Goal: Task Accomplishment & Management: Manage account settings

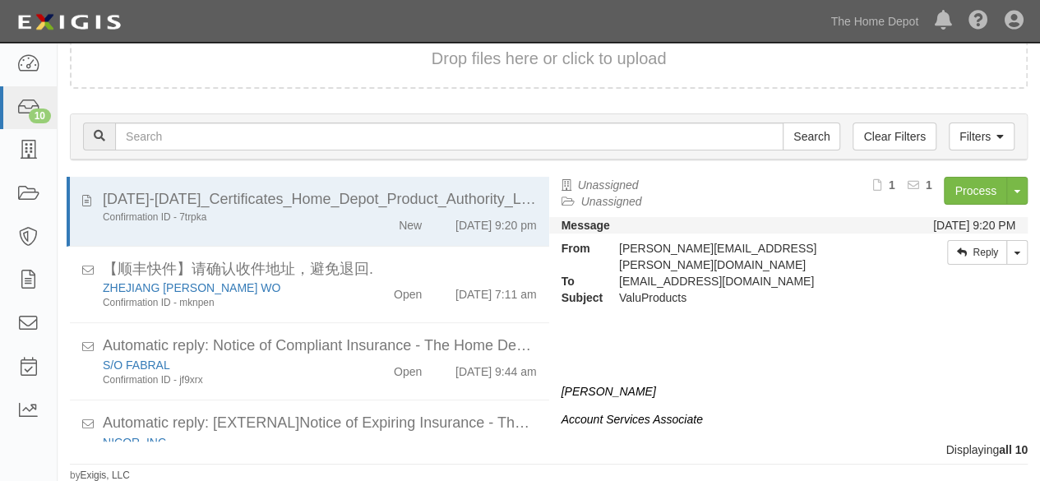
scroll to position [574, 0]
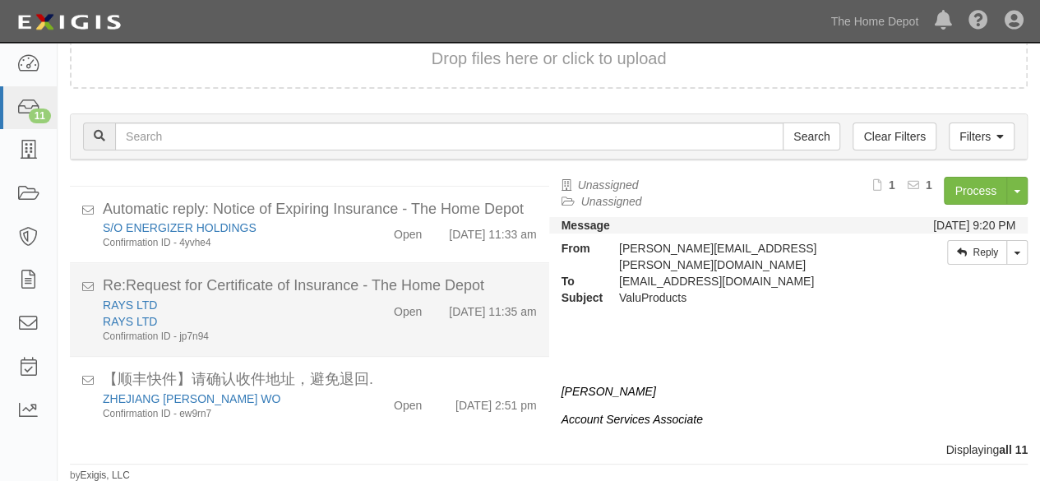
scroll to position [650, 0]
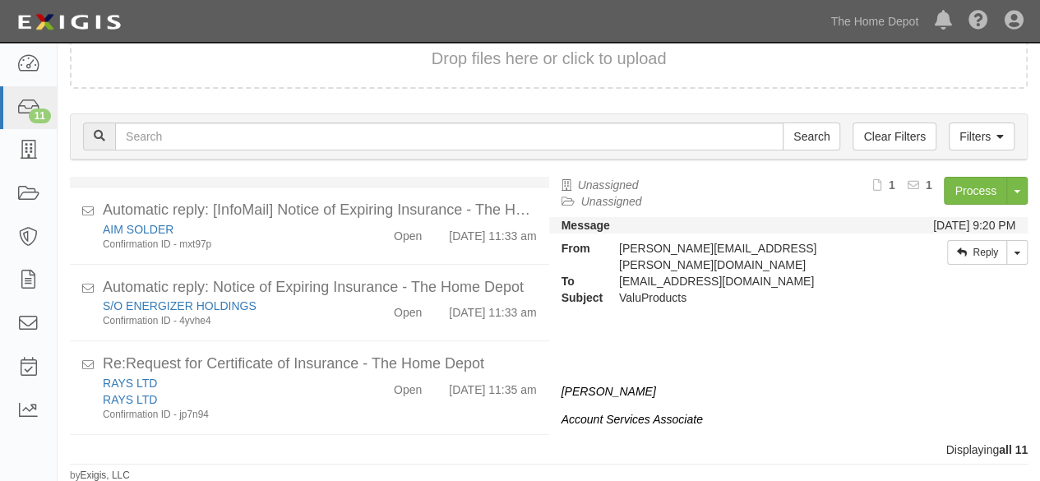
scroll to position [650, 0]
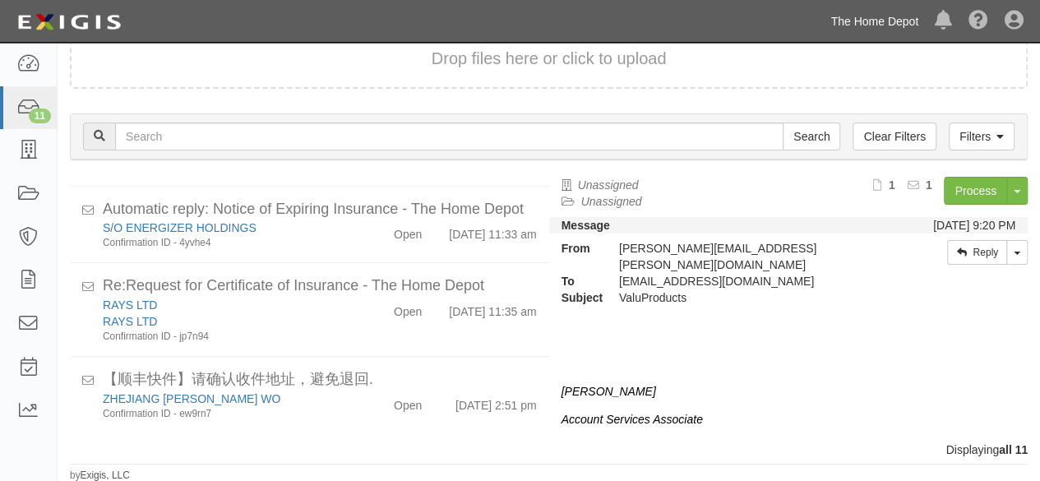
click at [853, 16] on link "The Home Depot" at bounding box center [874, 21] width 104 height 33
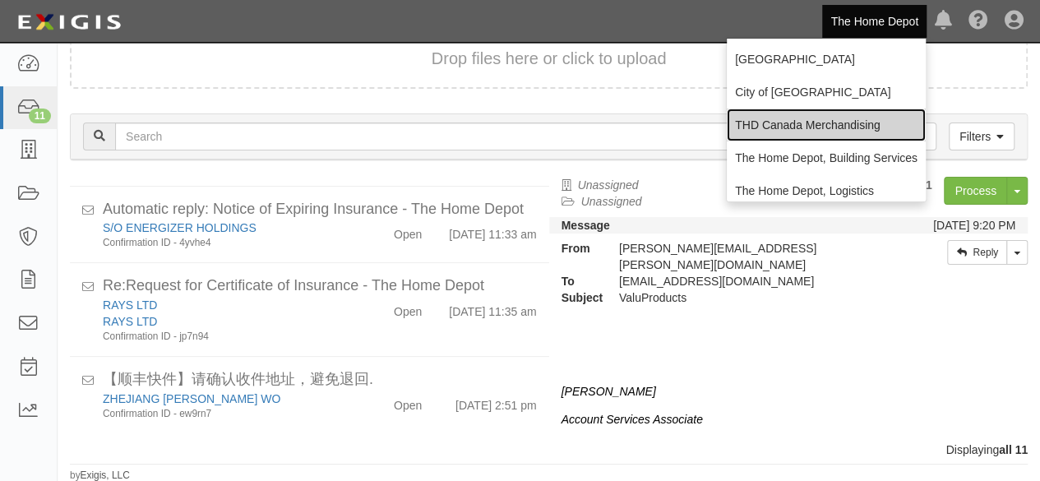
click at [754, 119] on link "THD Canada Merchandising" at bounding box center [825, 124] width 199 height 33
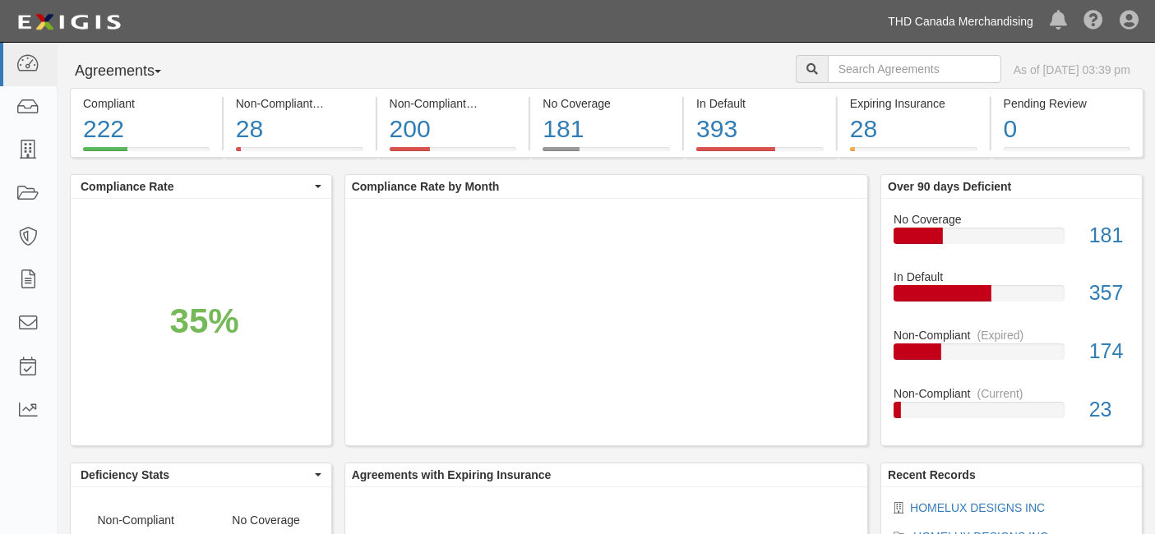
drag, startPoint x: 960, startPoint y: 24, endPoint x: 945, endPoint y: 64, distance: 42.9
click at [961, 24] on link "THD Canada Merchandising" at bounding box center [960, 21] width 162 height 33
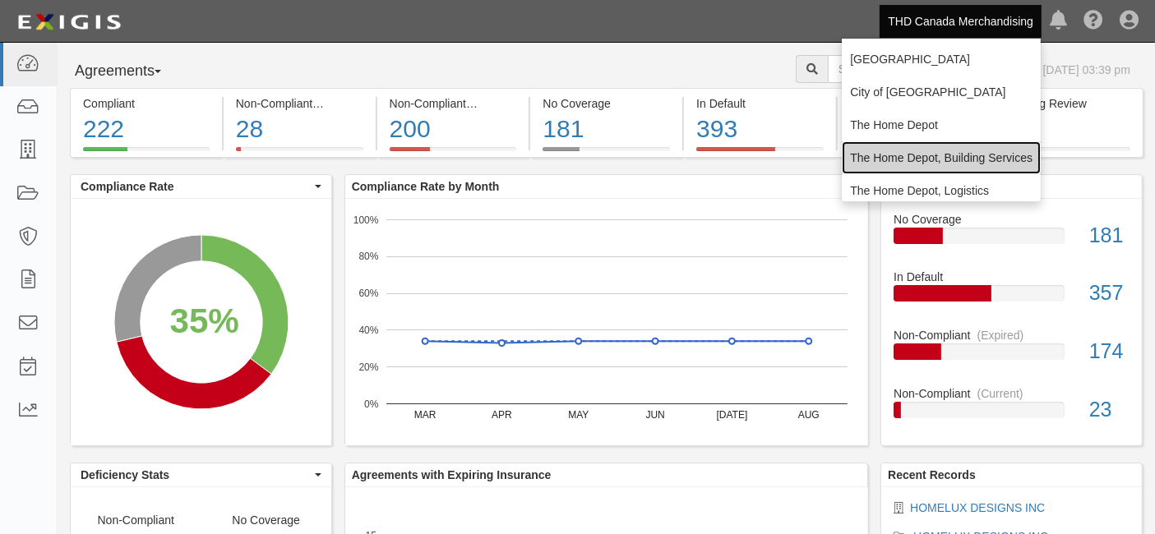
click at [899, 151] on link "The Home Depot, Building Services" at bounding box center [941, 157] width 199 height 33
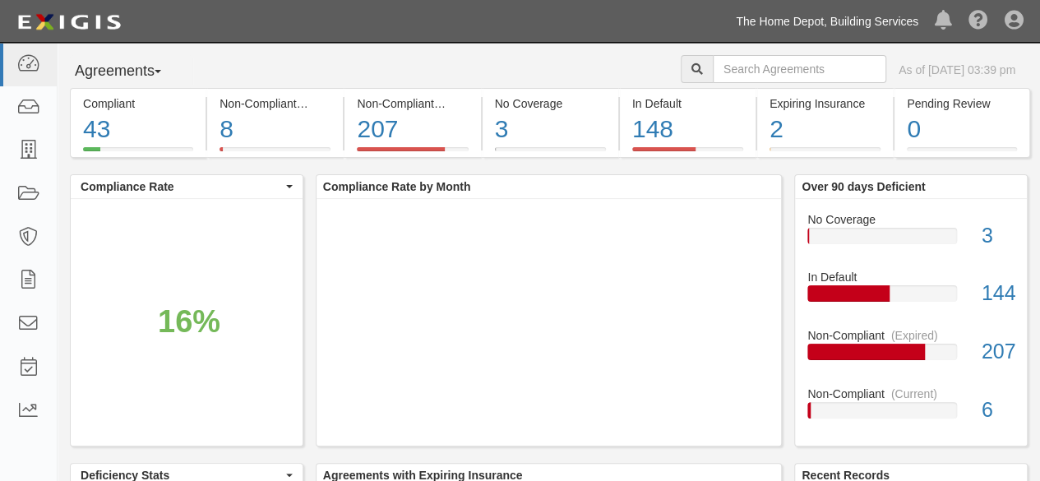
click at [877, 25] on link "The Home Depot, Building Services" at bounding box center [826, 21] width 199 height 33
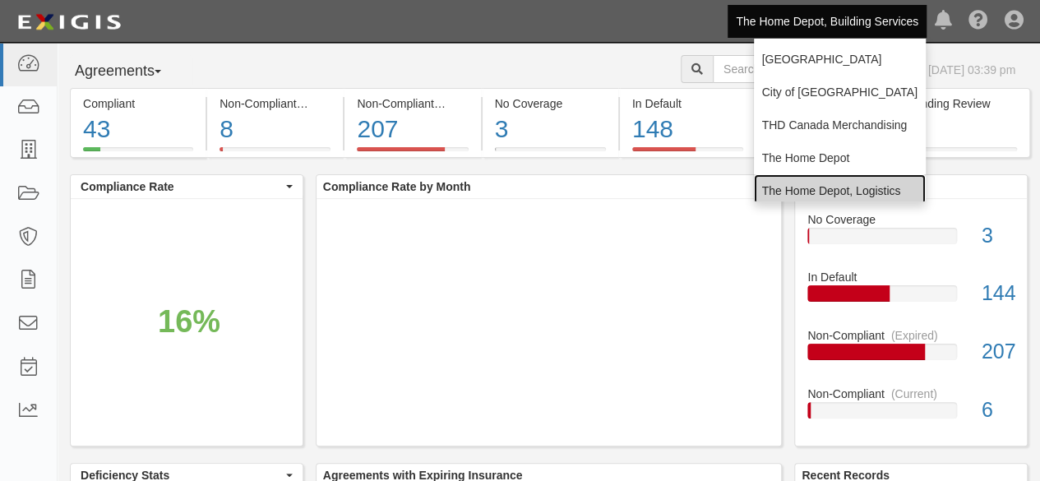
click at [835, 185] on link "The Home Depot, Logistics" at bounding box center [840, 190] width 172 height 33
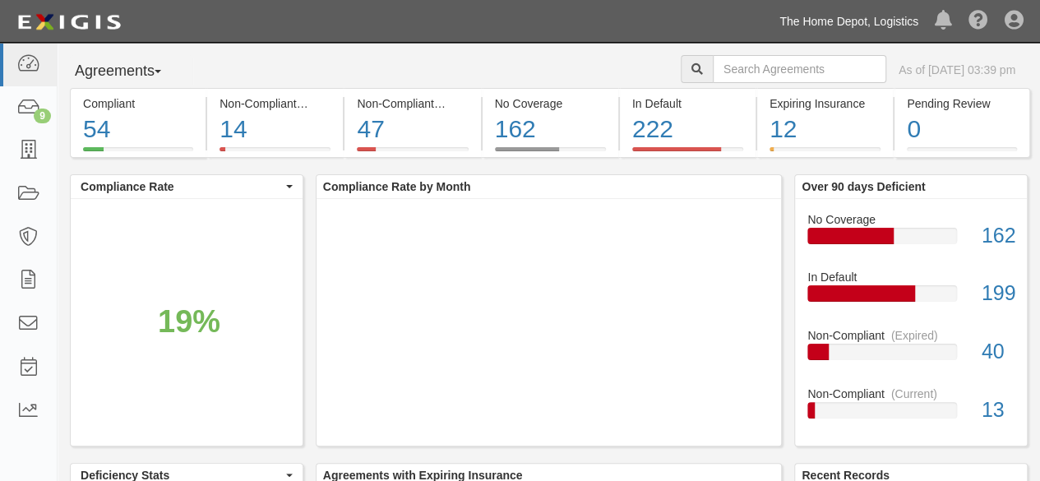
click at [838, 25] on link "The Home Depot, Logistics" at bounding box center [848, 21] width 155 height 33
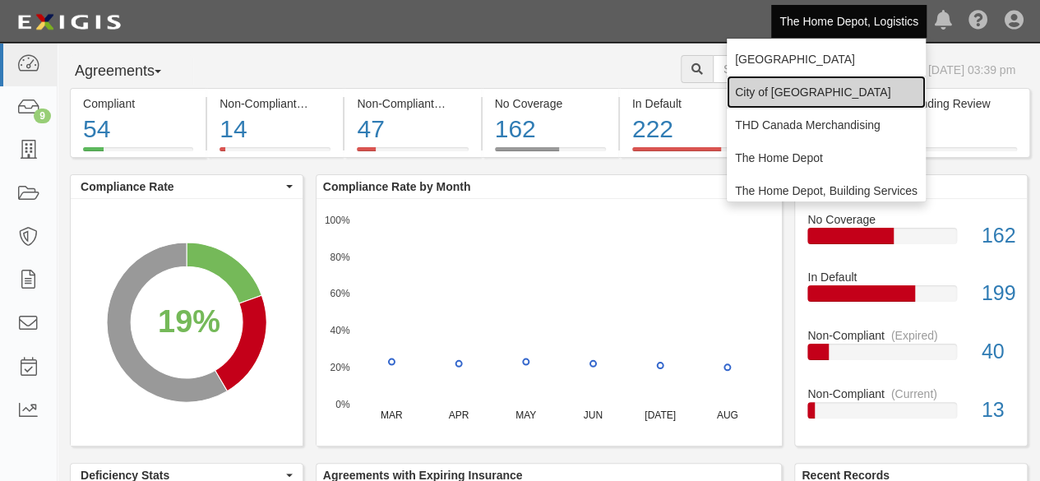
click at [819, 93] on link "City of [GEOGRAPHIC_DATA]" at bounding box center [825, 92] width 199 height 33
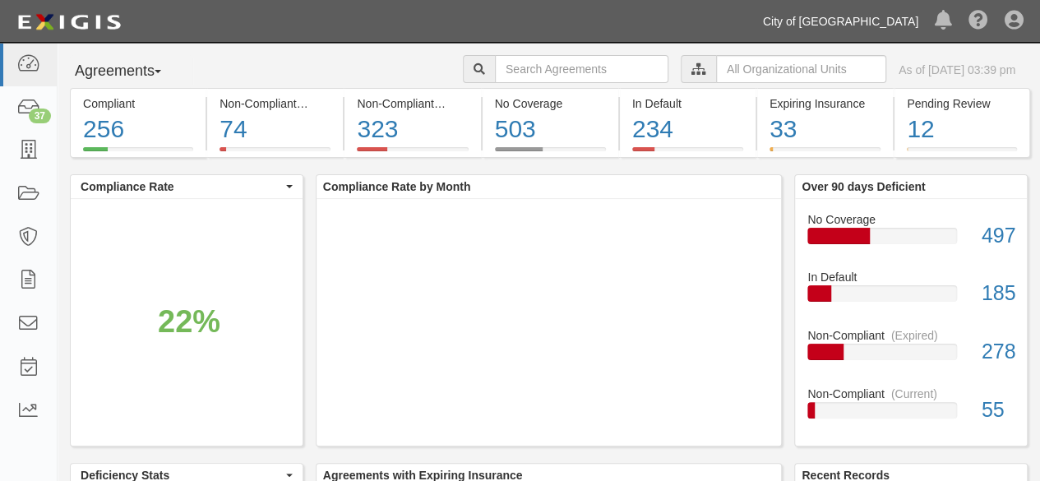
click at [842, 21] on link "City of [GEOGRAPHIC_DATA]" at bounding box center [840, 21] width 172 height 33
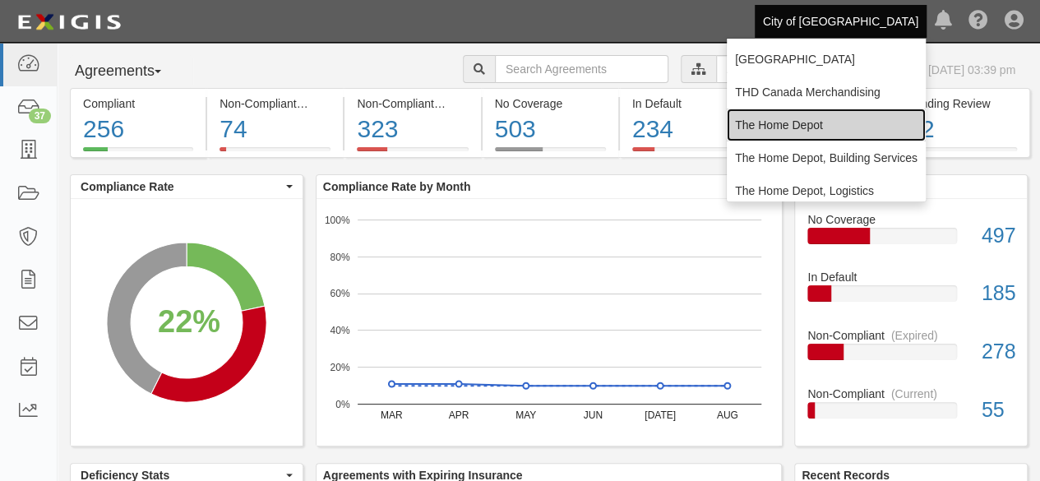
click at [787, 124] on link "The Home Depot" at bounding box center [825, 124] width 199 height 33
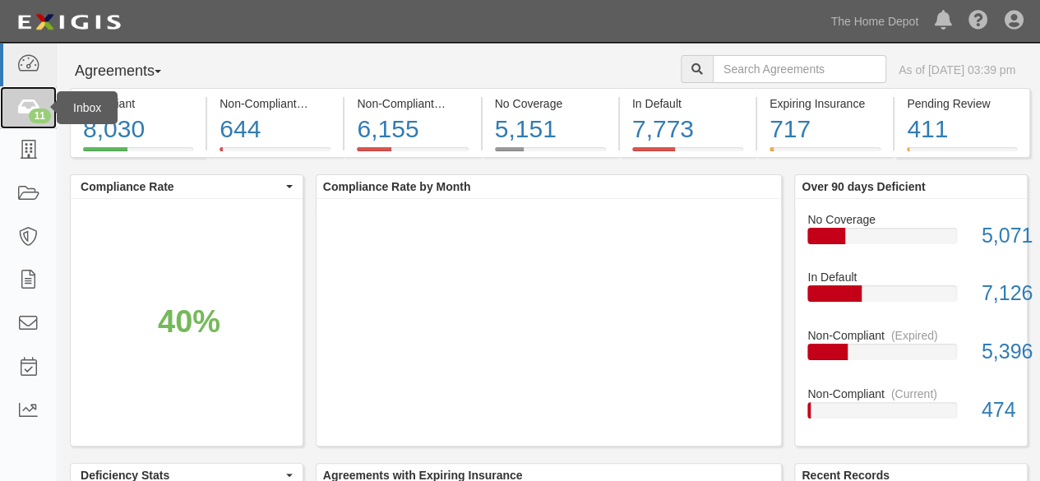
click at [36, 108] on icon at bounding box center [27, 108] width 23 height 19
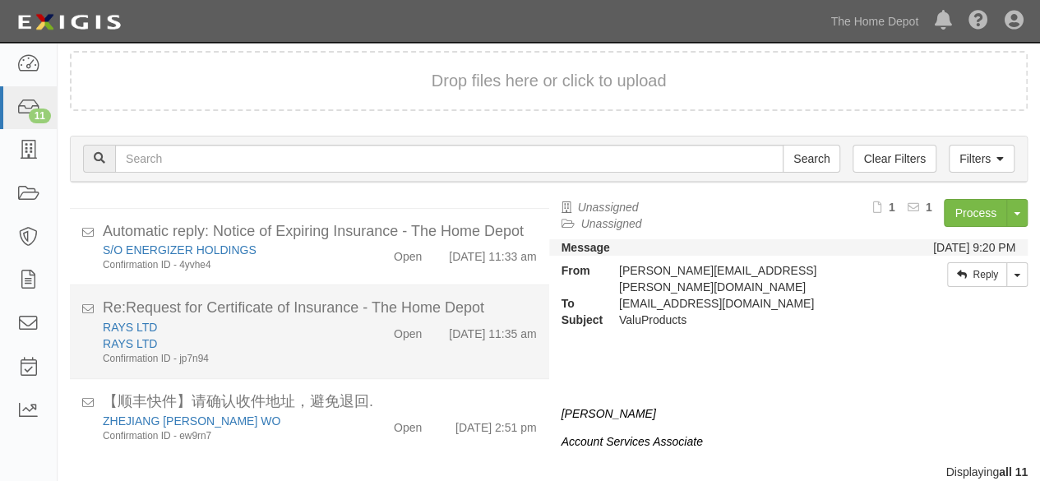
scroll to position [62, 0]
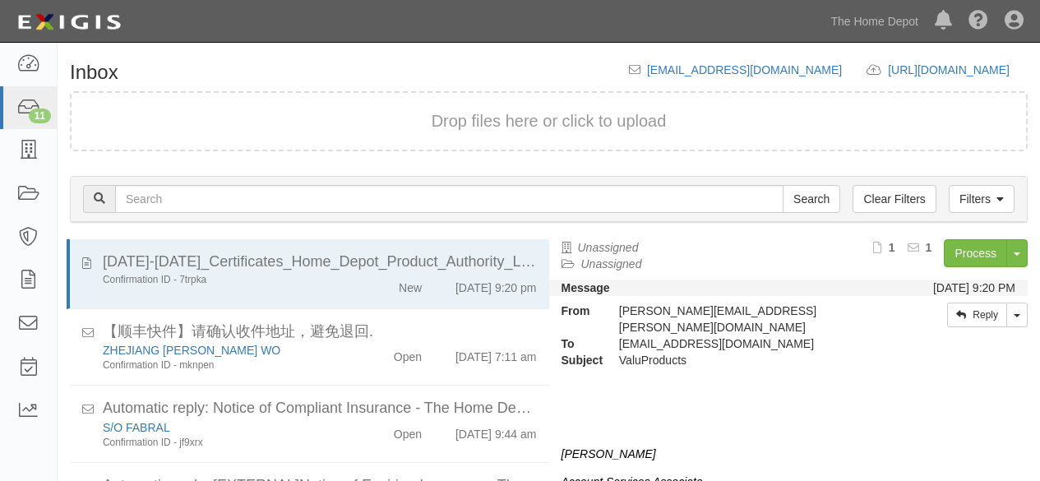
scroll to position [62, 0]
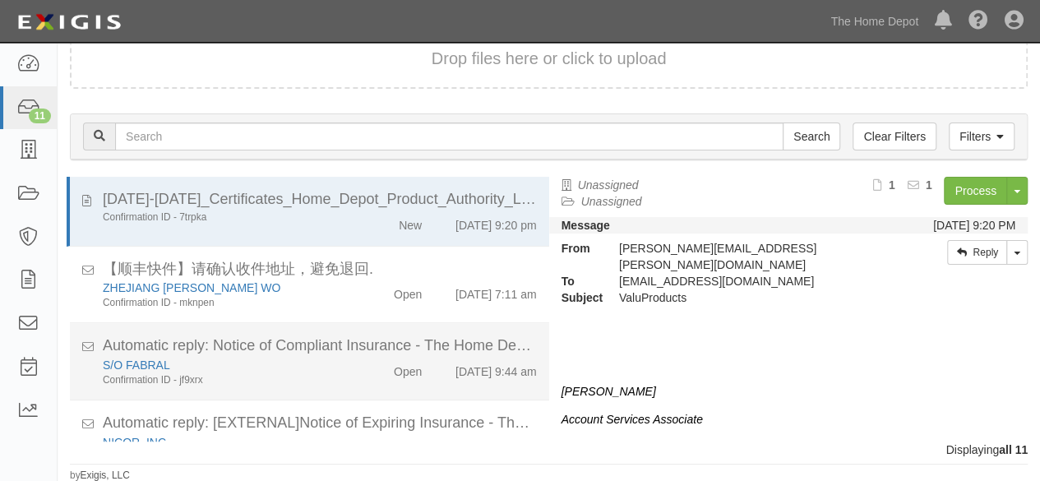
scroll to position [493, 0]
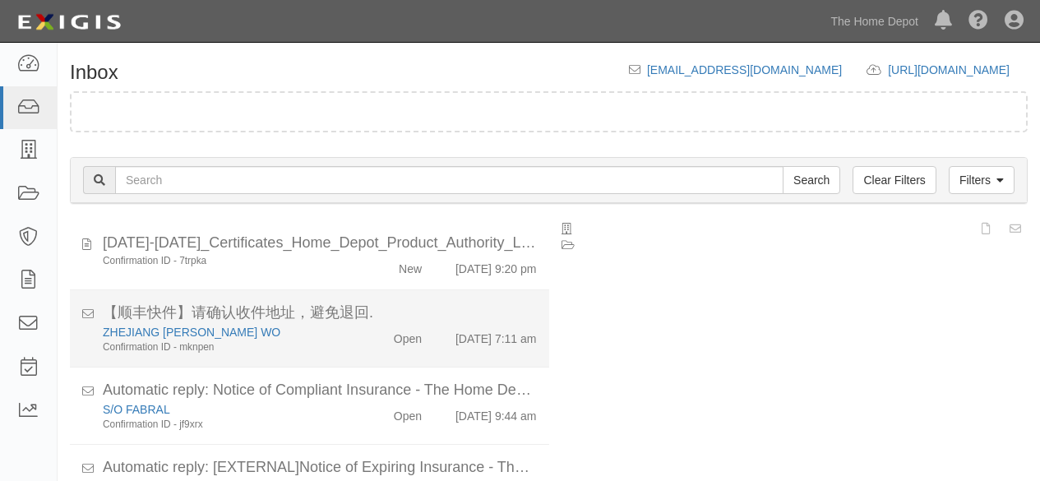
scroll to position [62, 0]
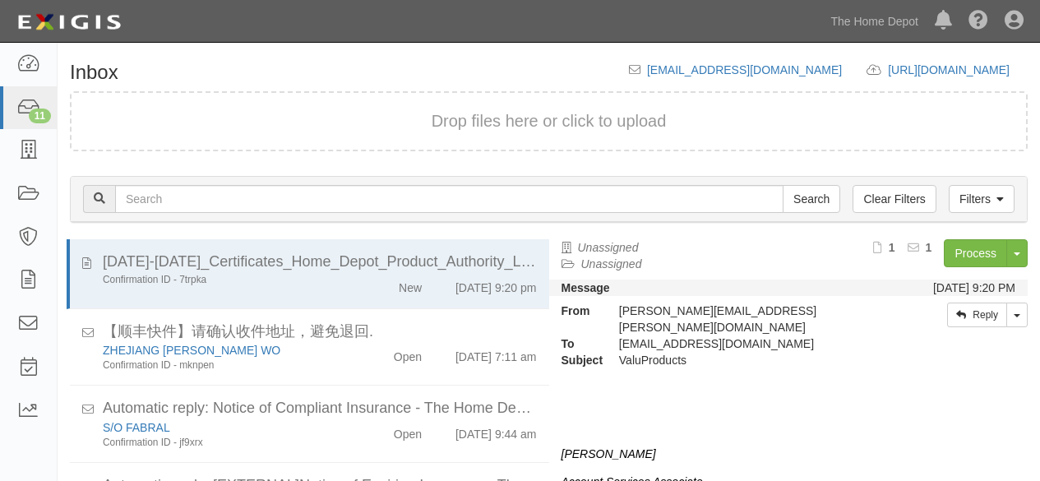
scroll to position [62, 0]
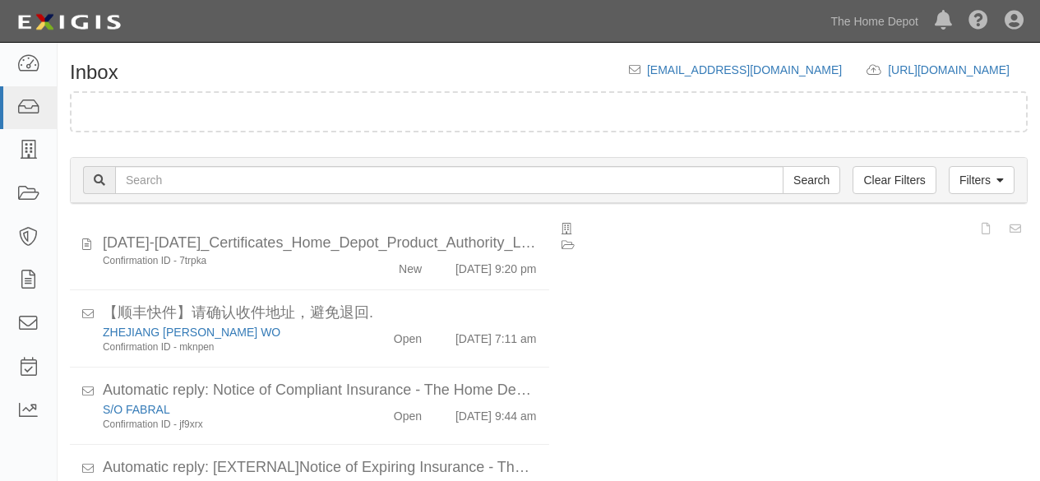
scroll to position [62, 0]
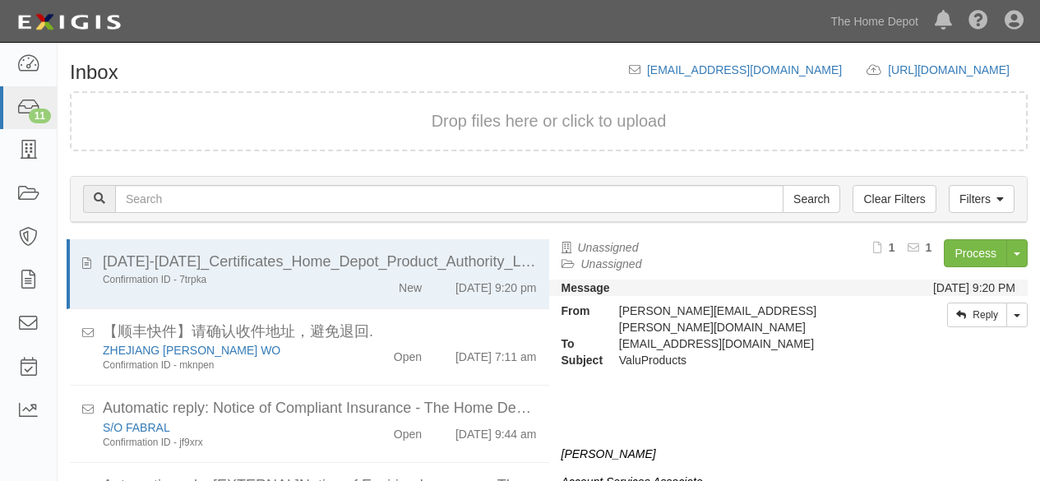
scroll to position [62, 0]
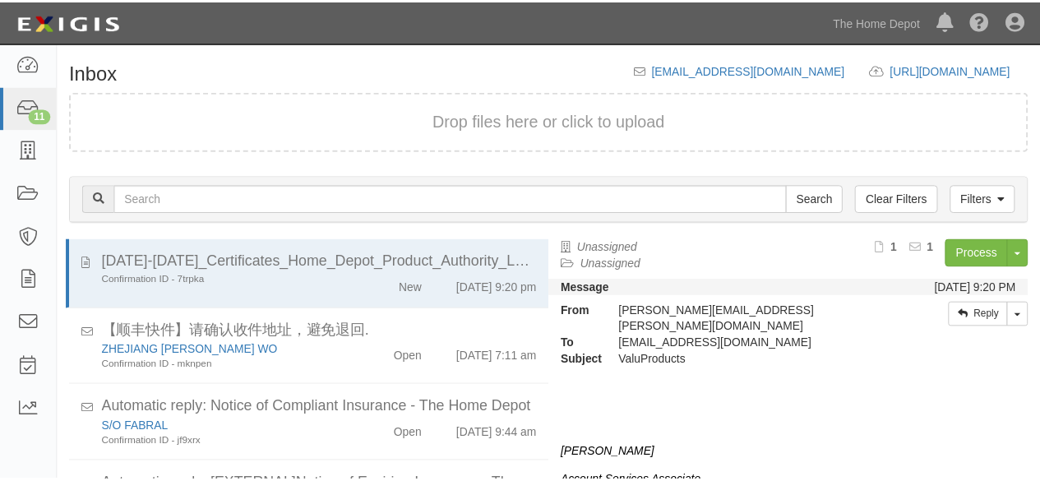
scroll to position [62, 0]
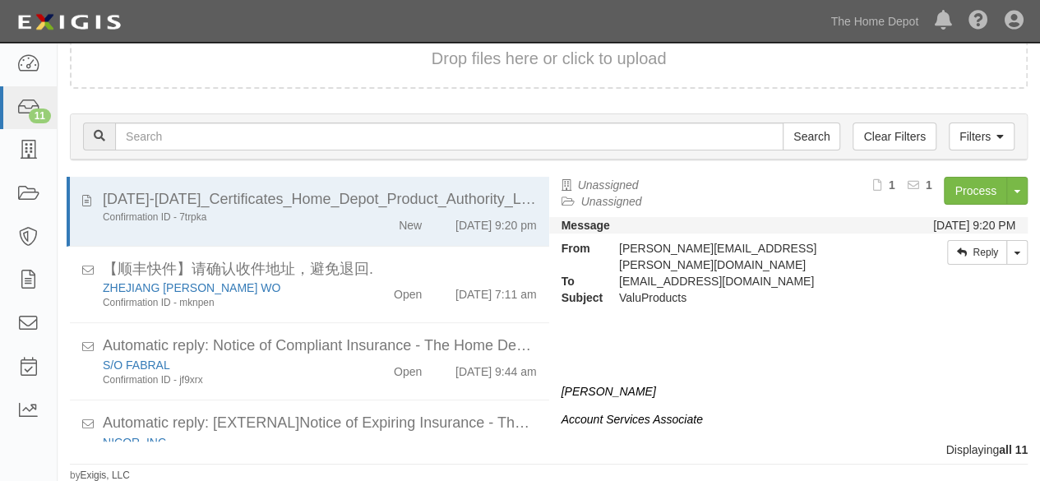
scroll to position [650, 0]
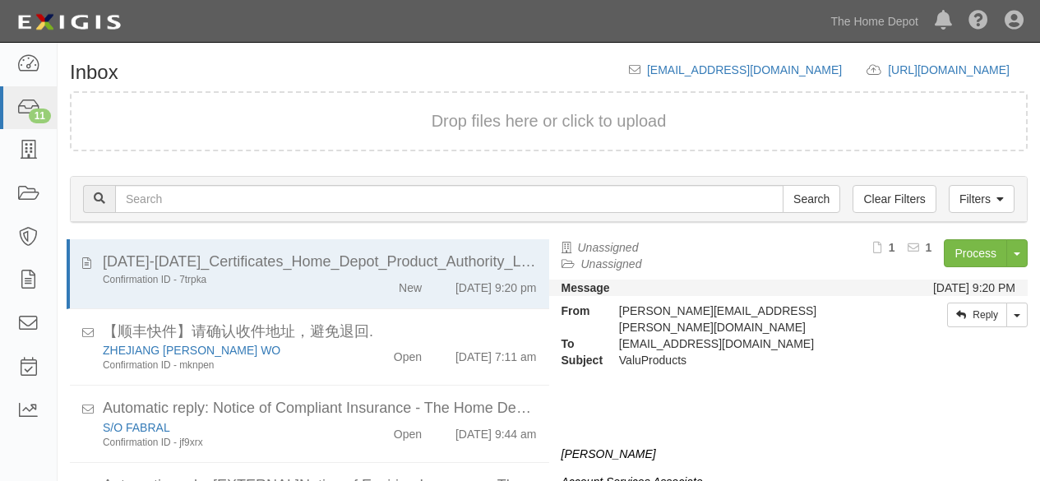
scroll to position [62, 0]
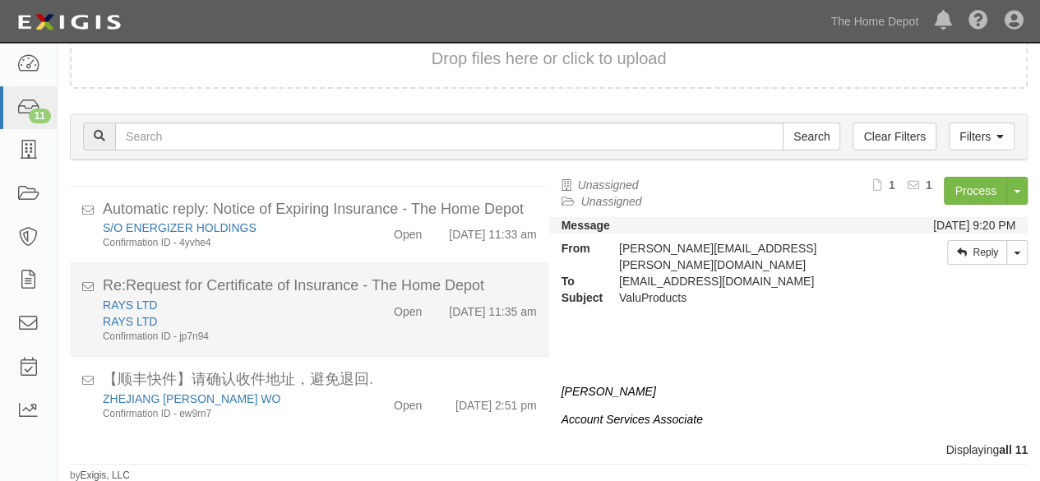
scroll to position [650, 0]
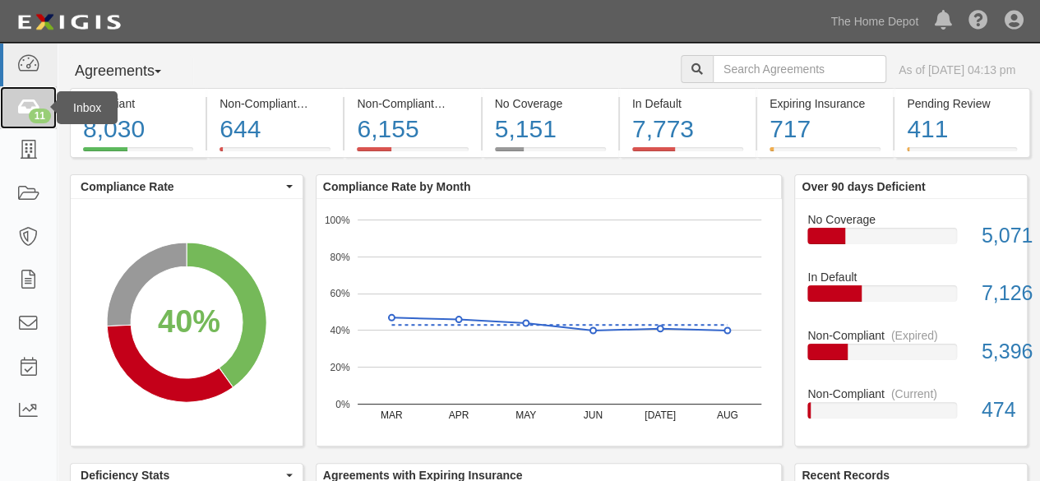
click at [31, 109] on div "11" at bounding box center [40, 115] width 22 height 15
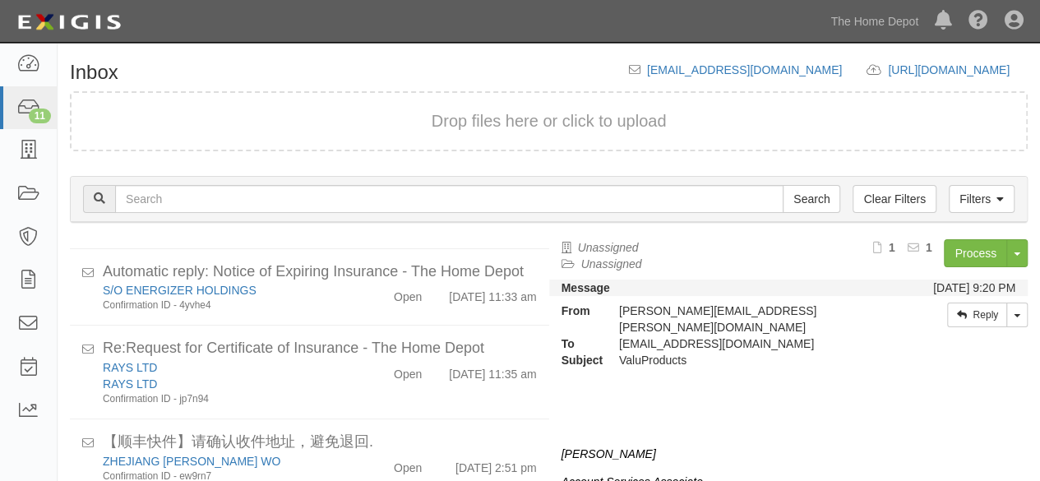
scroll to position [650, 0]
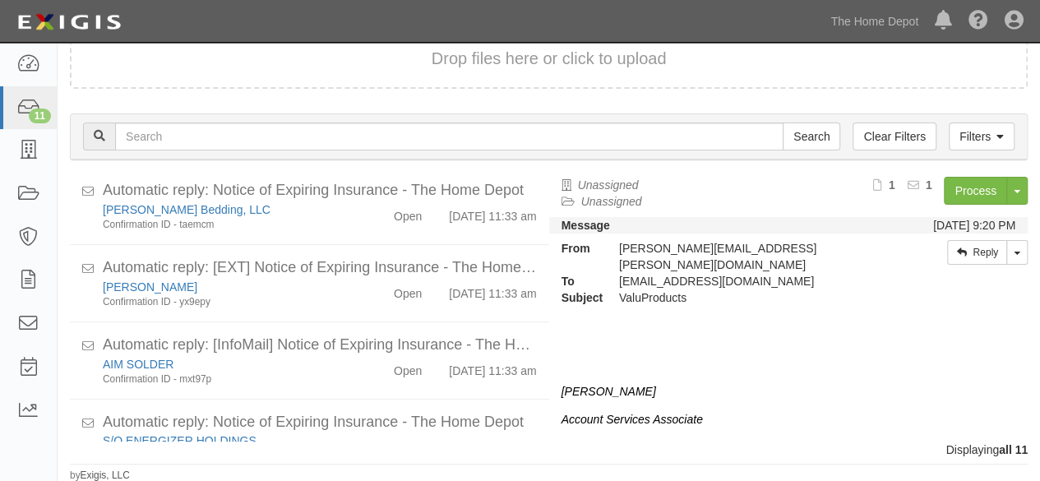
scroll to position [650, 0]
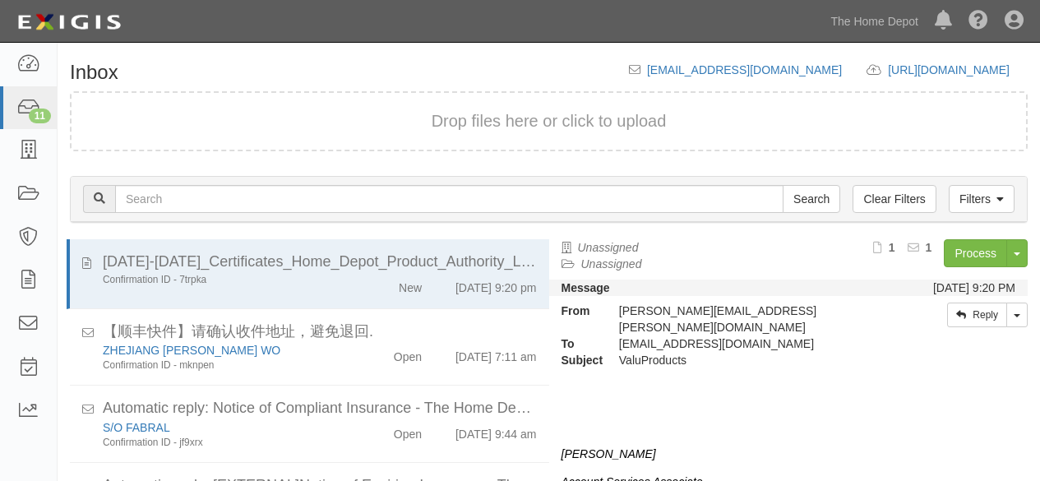
scroll to position [62, 0]
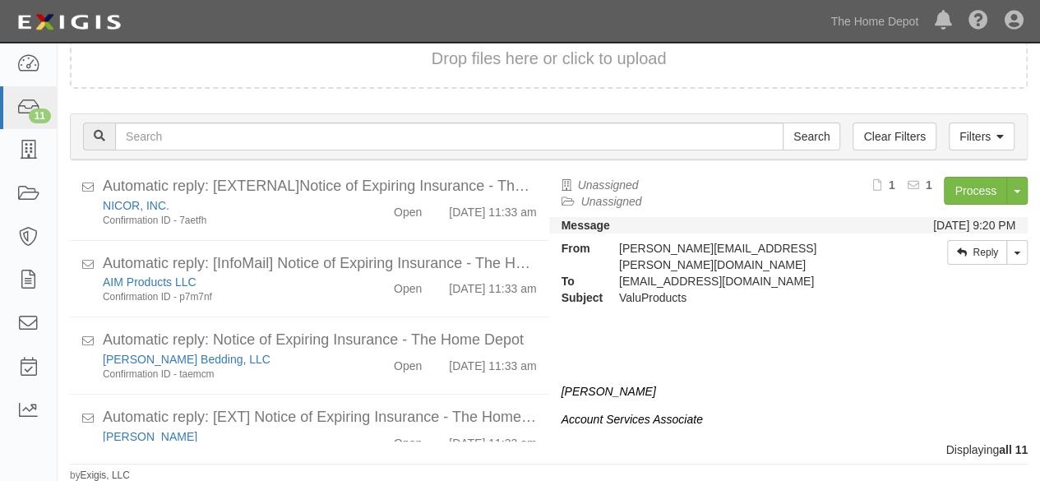
scroll to position [650, 0]
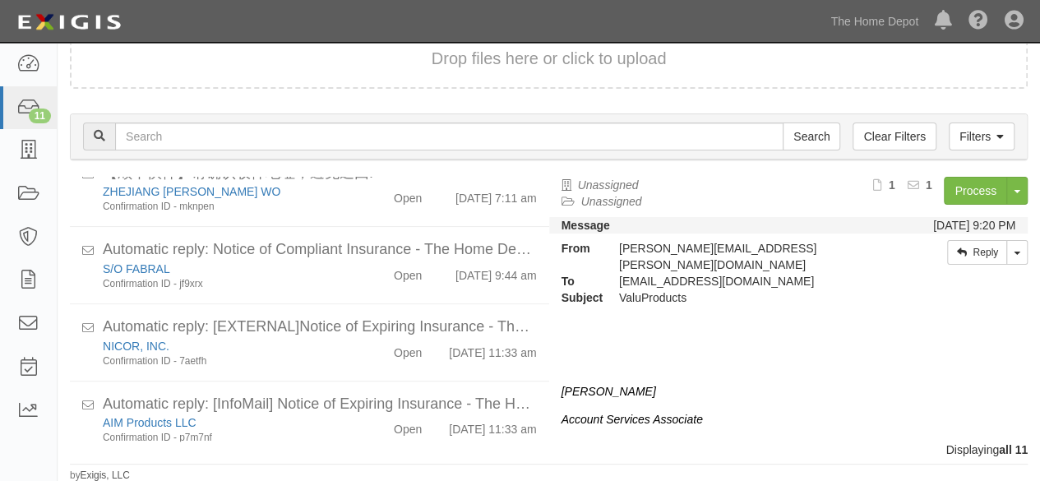
scroll to position [484, 0]
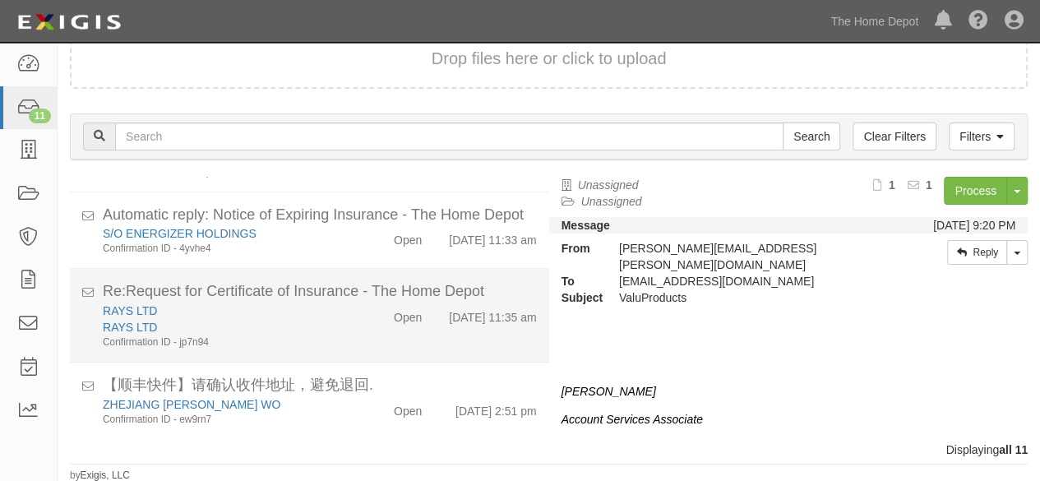
scroll to position [650, 0]
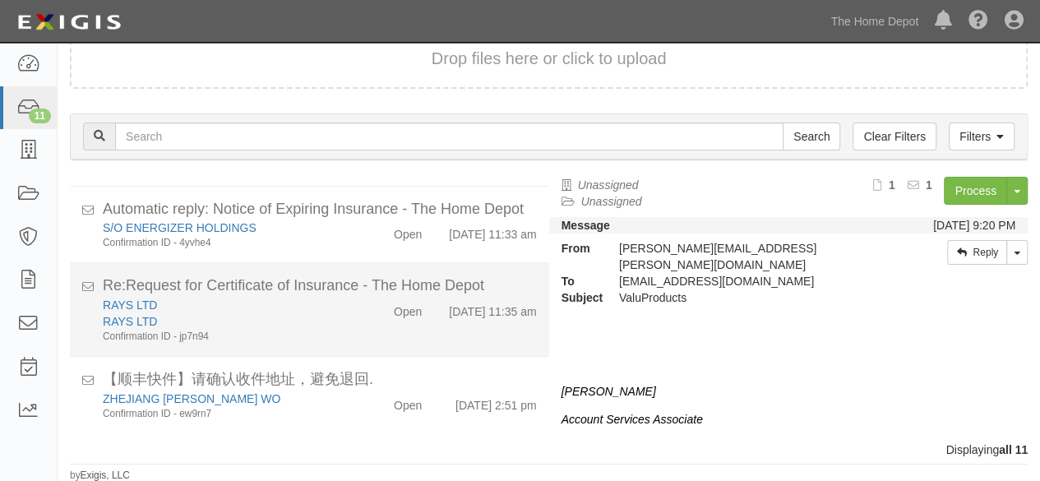
scroll to position [650, 0]
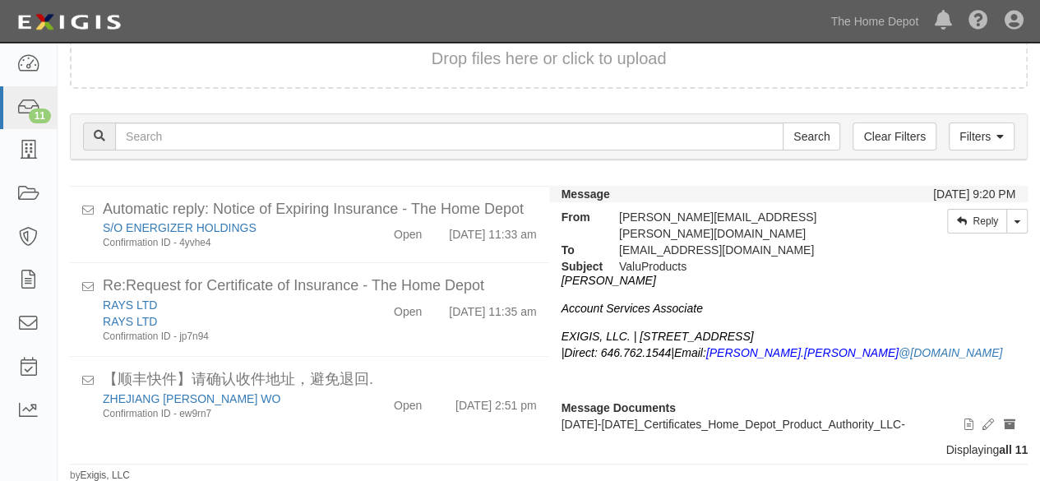
scroll to position [31, 0]
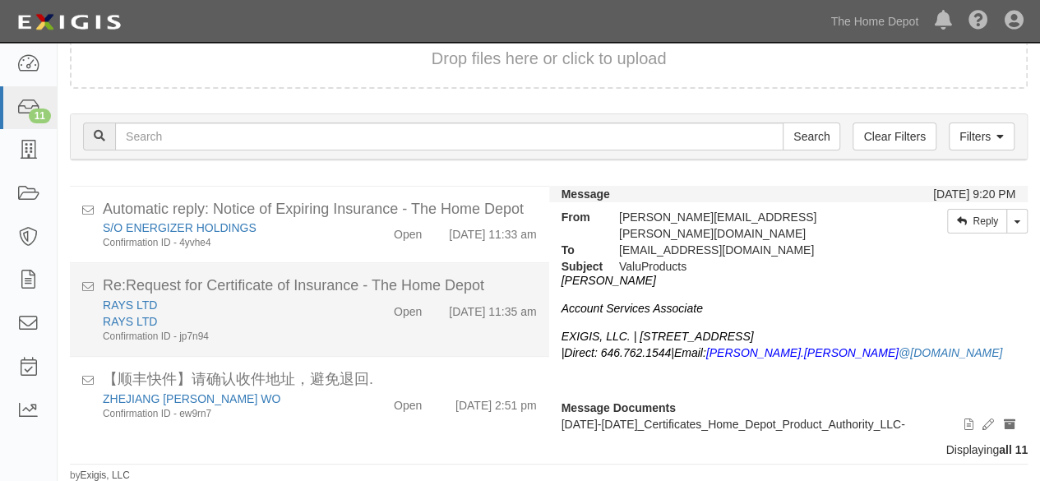
drag, startPoint x: 326, startPoint y: 318, endPoint x: 398, endPoint y: 306, distance: 72.6
click at [327, 318] on div "RAYS LTD" at bounding box center [224, 321] width 242 height 16
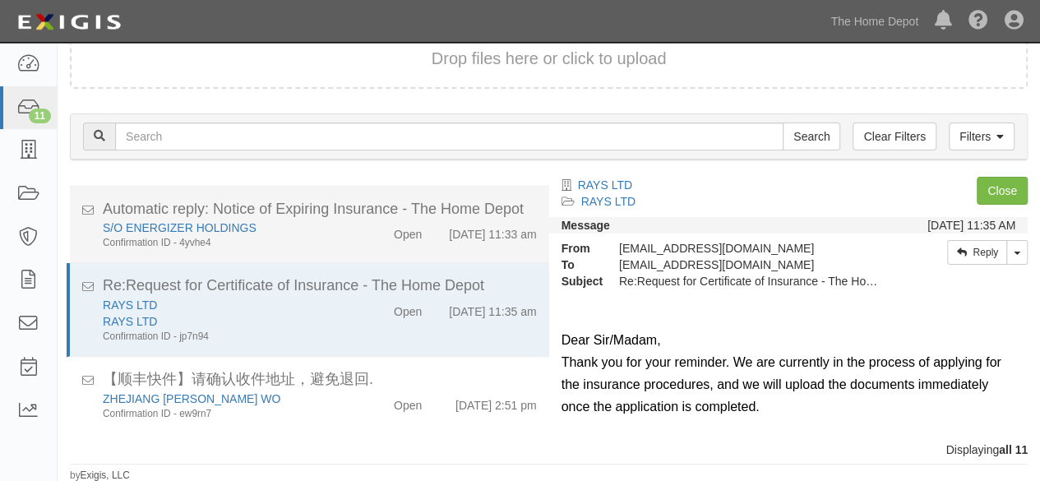
click at [316, 236] on div "Confirmation ID - 4yvhe4" at bounding box center [224, 243] width 242 height 14
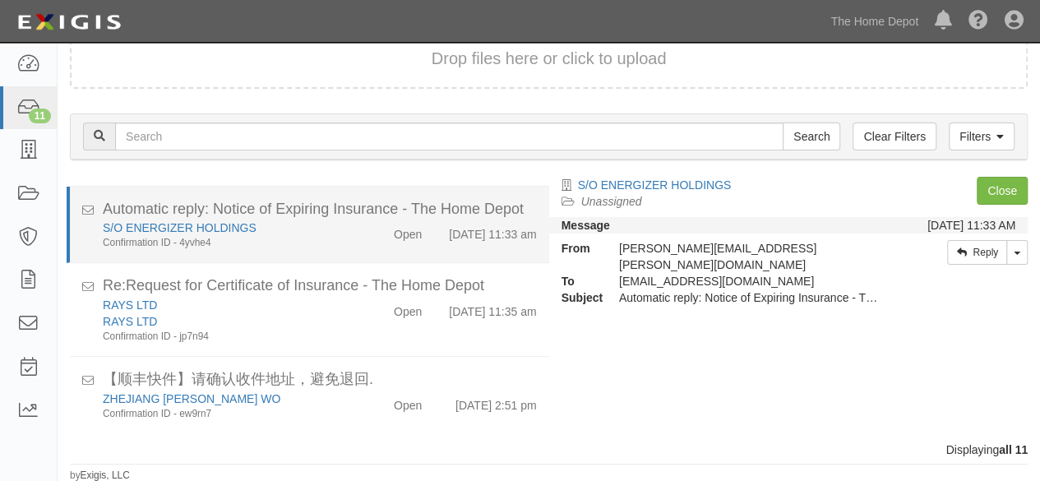
scroll to position [568, 0]
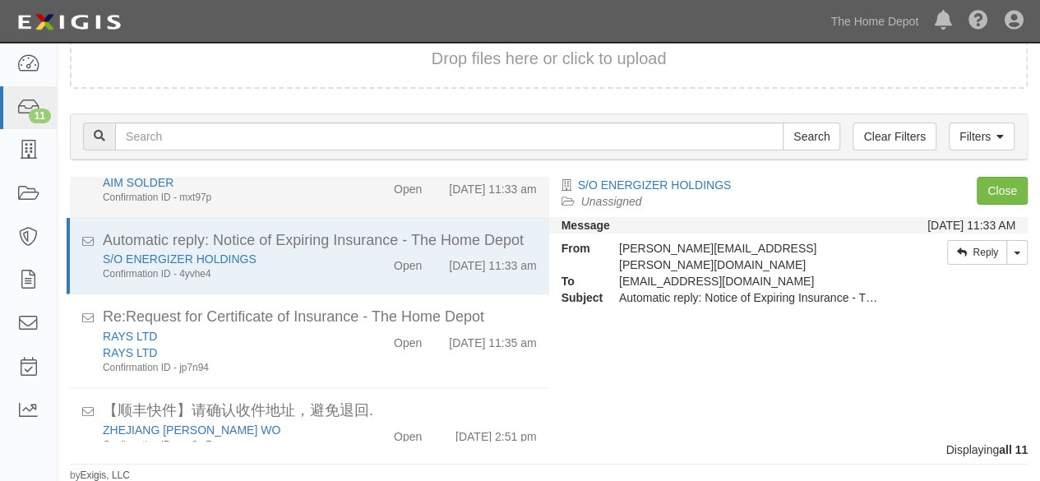
drag, startPoint x: 334, startPoint y: 223, endPoint x: 487, endPoint y: 236, distance: 152.6
click at [335, 191] on div "AIM SOLDER" at bounding box center [224, 182] width 242 height 16
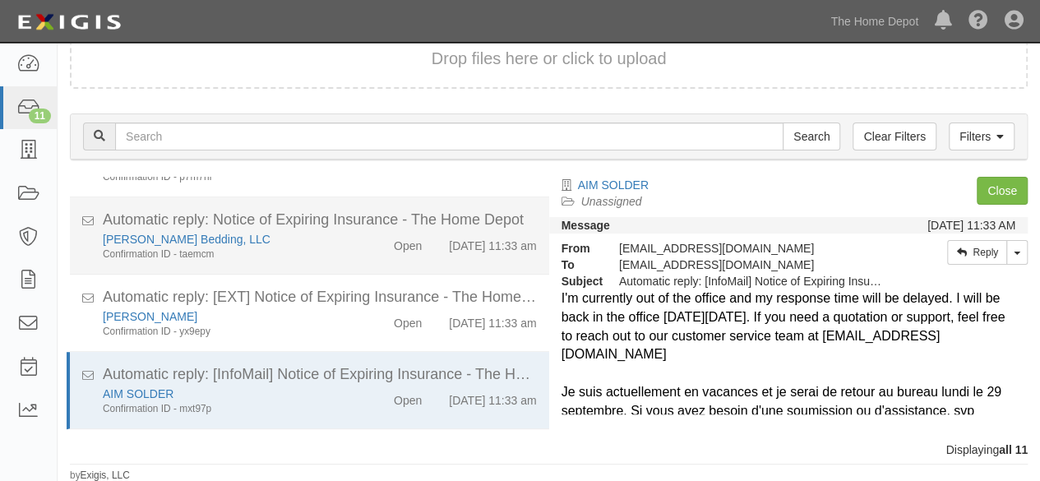
scroll to position [321, 0]
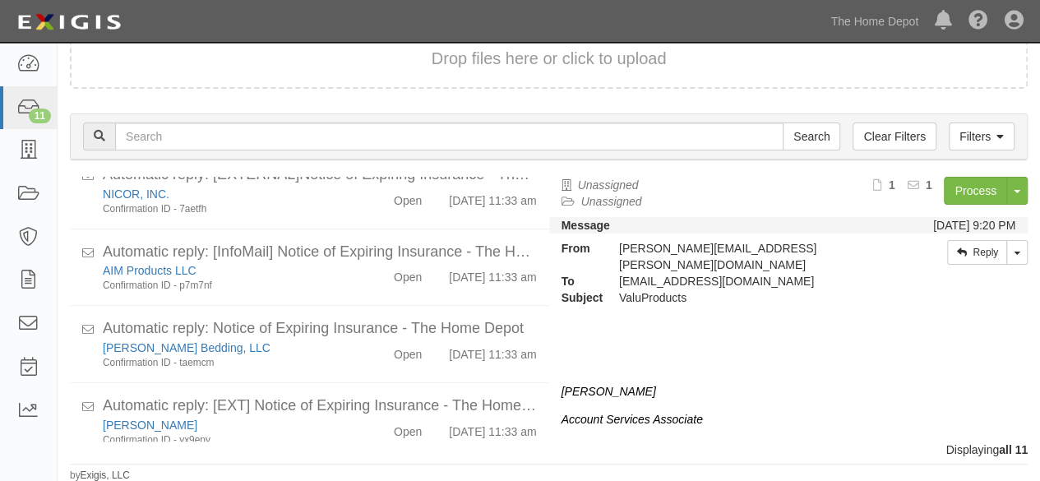
scroll to position [650, 0]
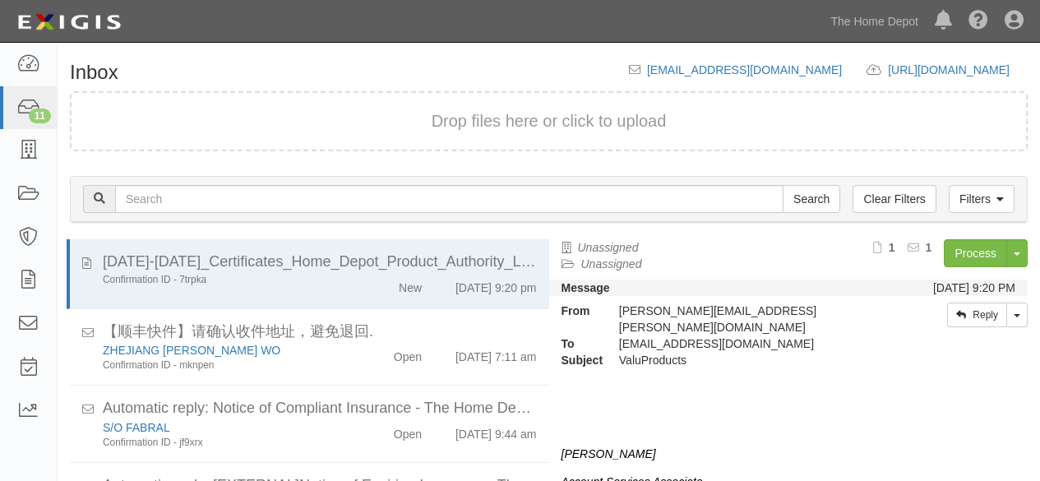
scroll to position [62, 0]
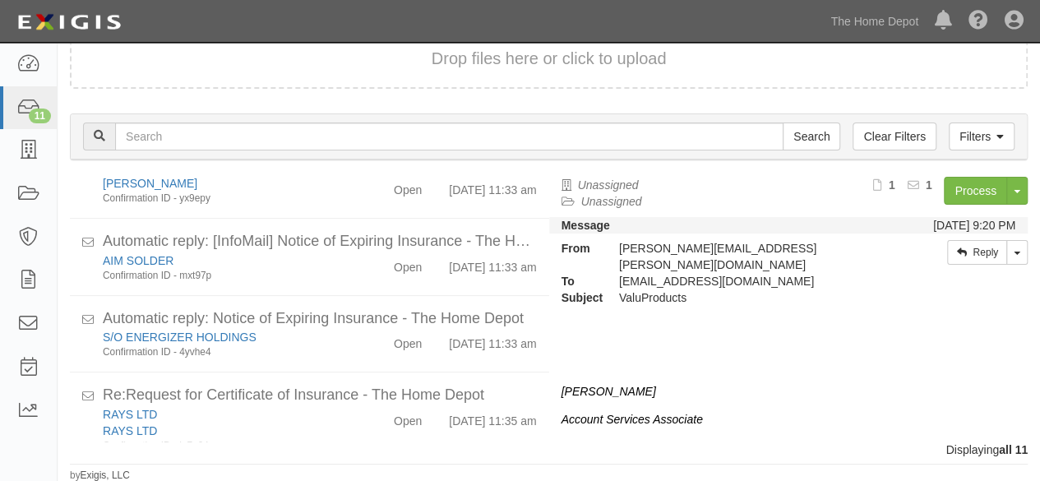
scroll to position [650, 0]
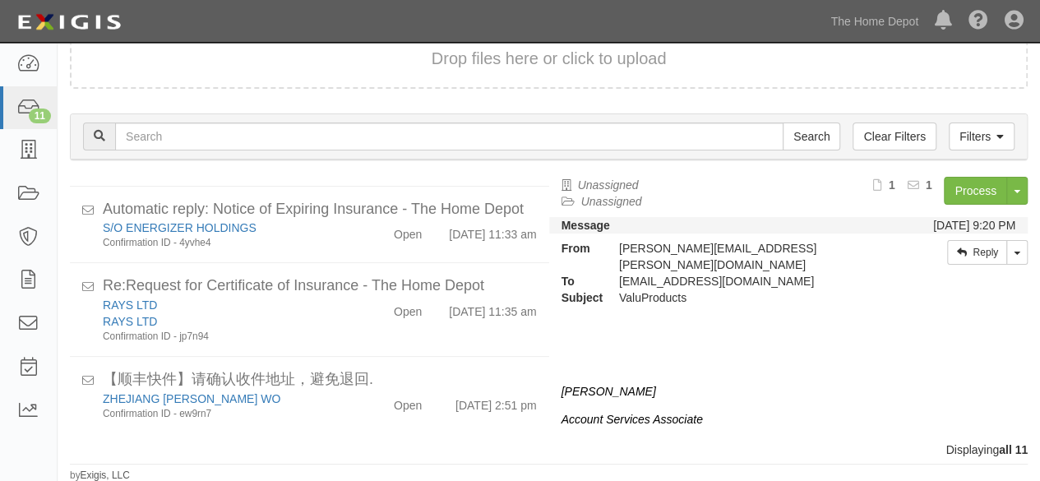
scroll to position [650, 0]
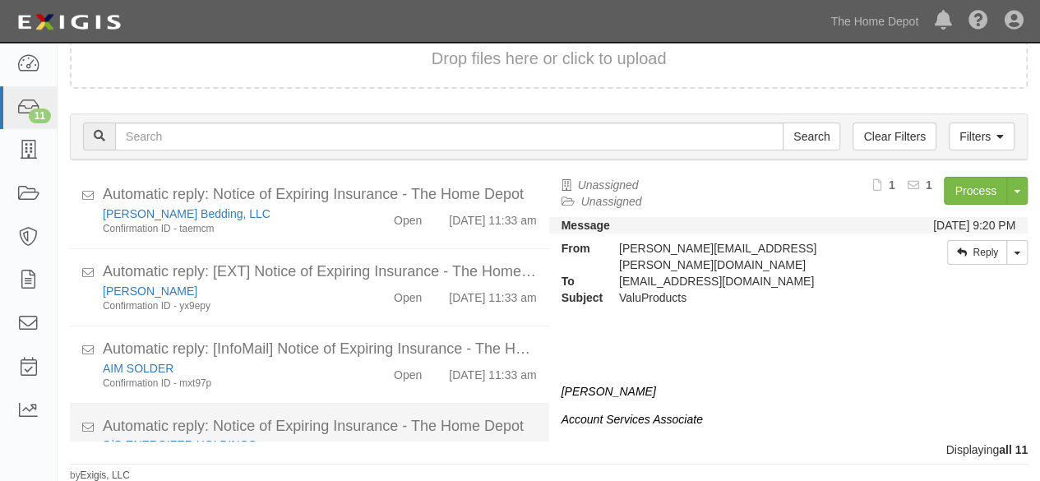
scroll to position [650, 0]
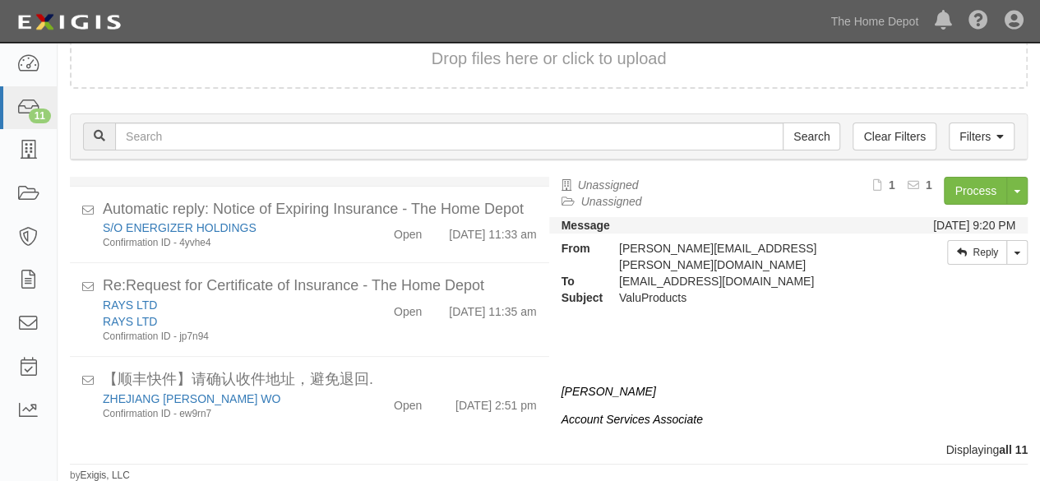
scroll to position [650, 0]
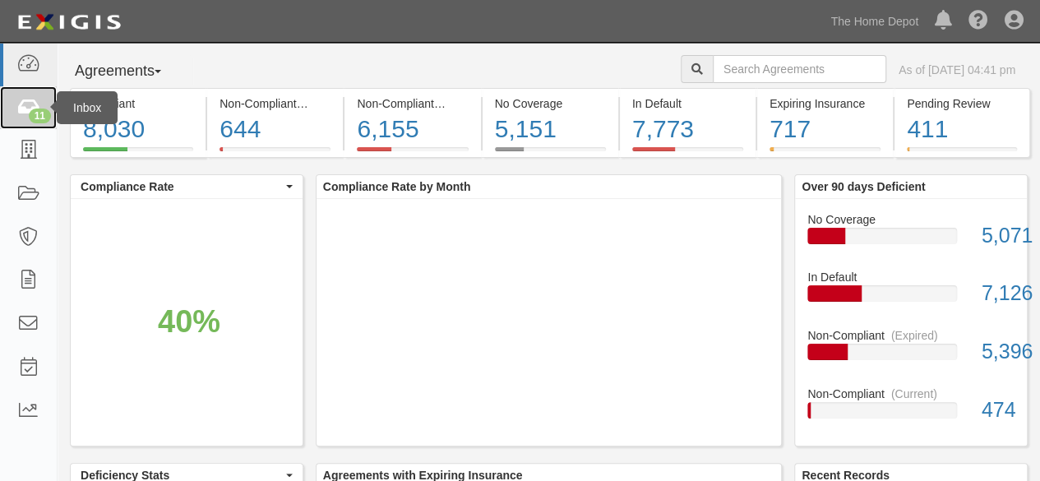
click at [29, 113] on div "11" at bounding box center [40, 115] width 22 height 15
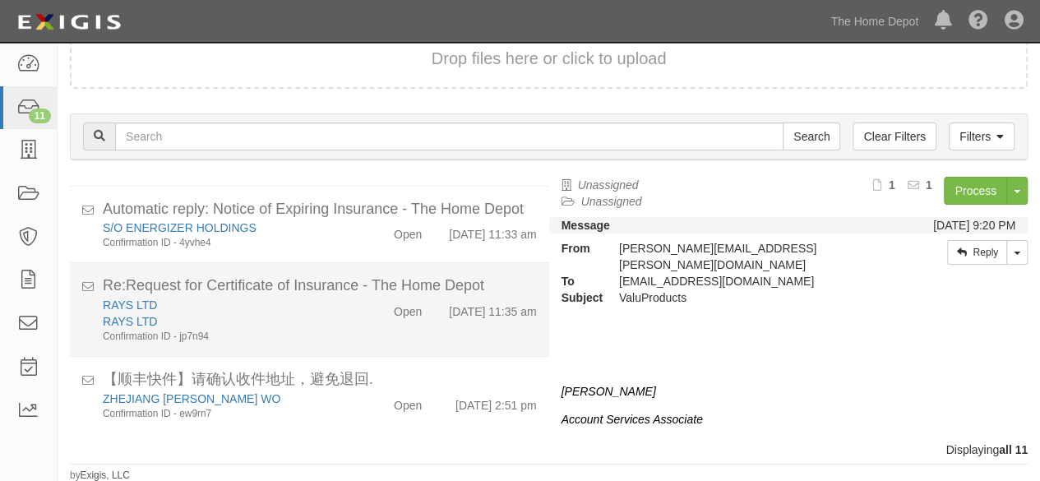
scroll to position [650, 0]
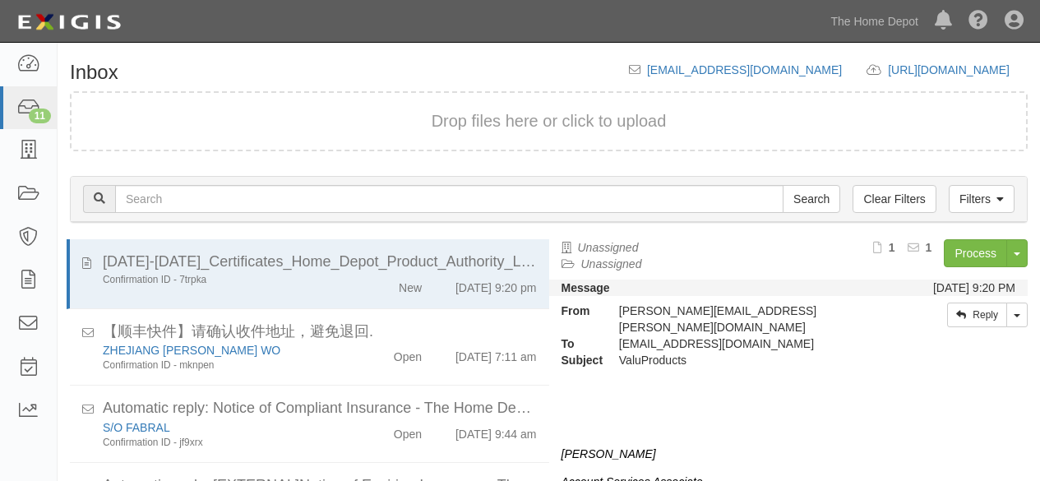
scroll to position [62, 0]
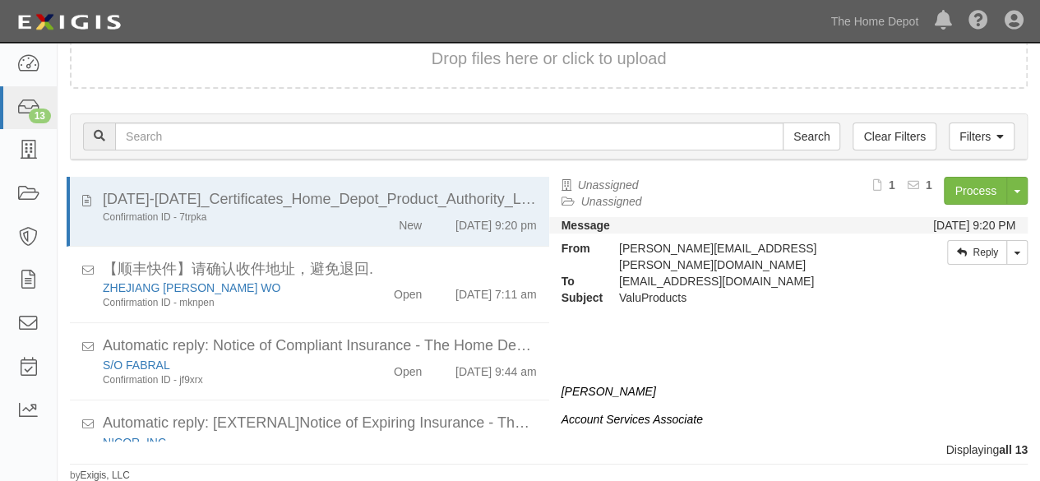
scroll to position [837, 0]
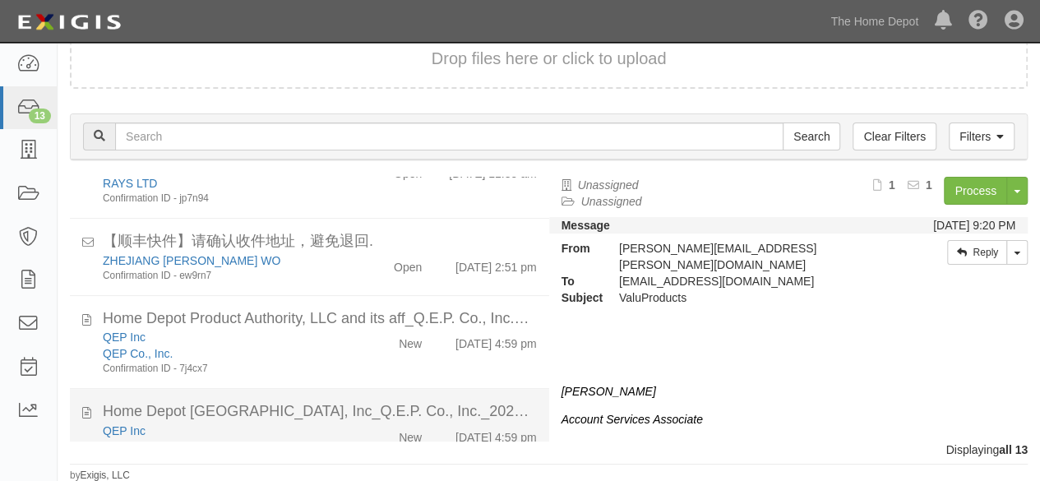
scroll to position [837, 0]
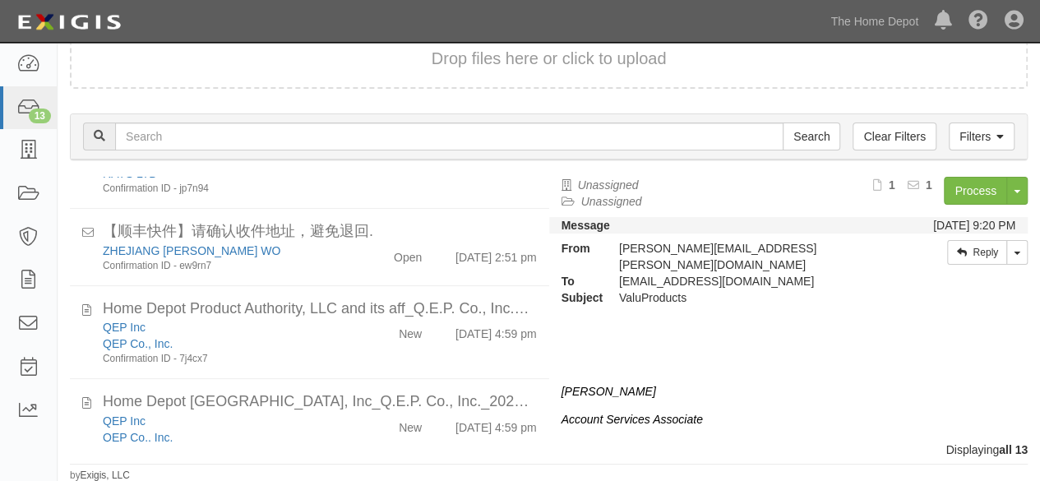
scroll to position [837, 0]
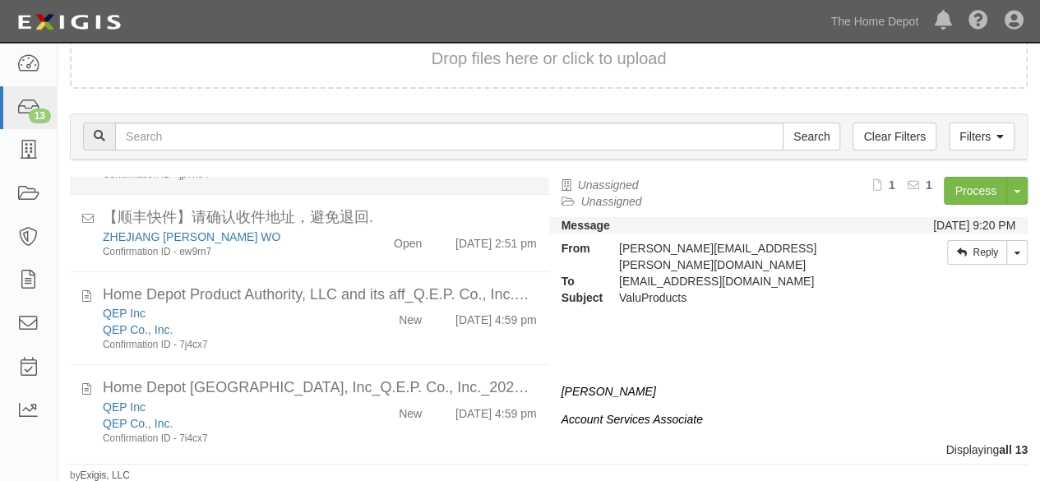
scroll to position [837, 0]
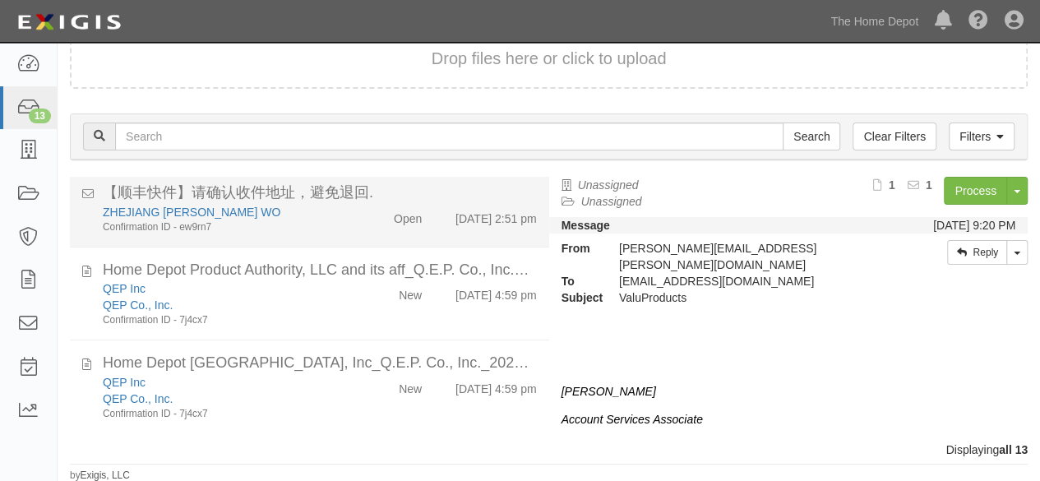
drag, startPoint x: 340, startPoint y: 224, endPoint x: 331, endPoint y: 233, distance: 13.4
click at [340, 224] on div "ZHEJIANG [PERSON_NAME] WO Confirmation ID - ew9rn7" at bounding box center [223, 219] width 267 height 30
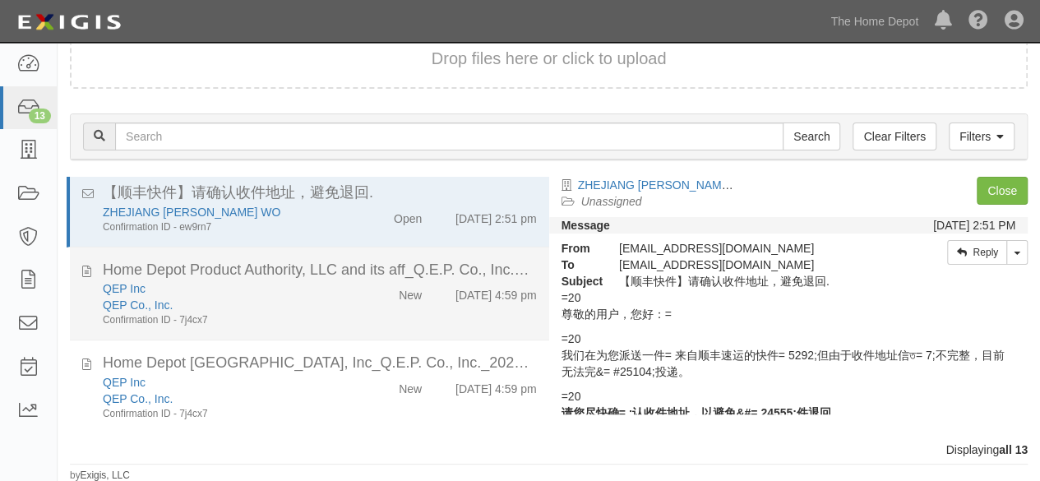
click at [317, 297] on div "QEP Co., Inc." at bounding box center [224, 305] width 242 height 16
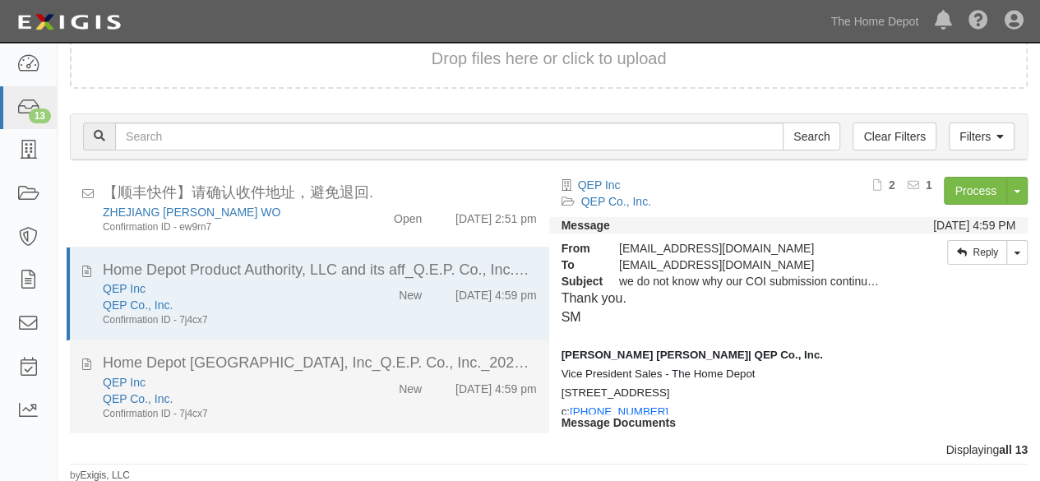
click at [327, 399] on div "QEP Co., Inc." at bounding box center [224, 398] width 242 height 16
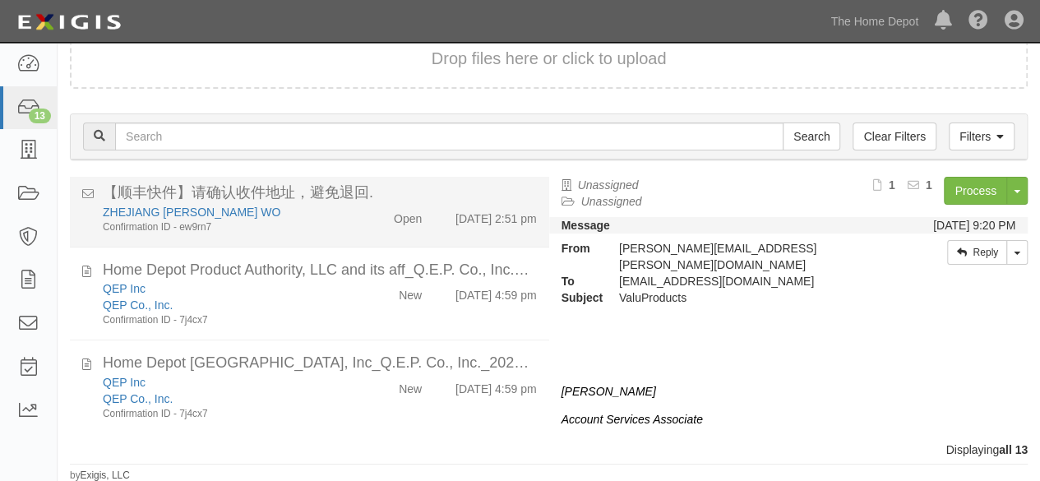
scroll to position [837, 0]
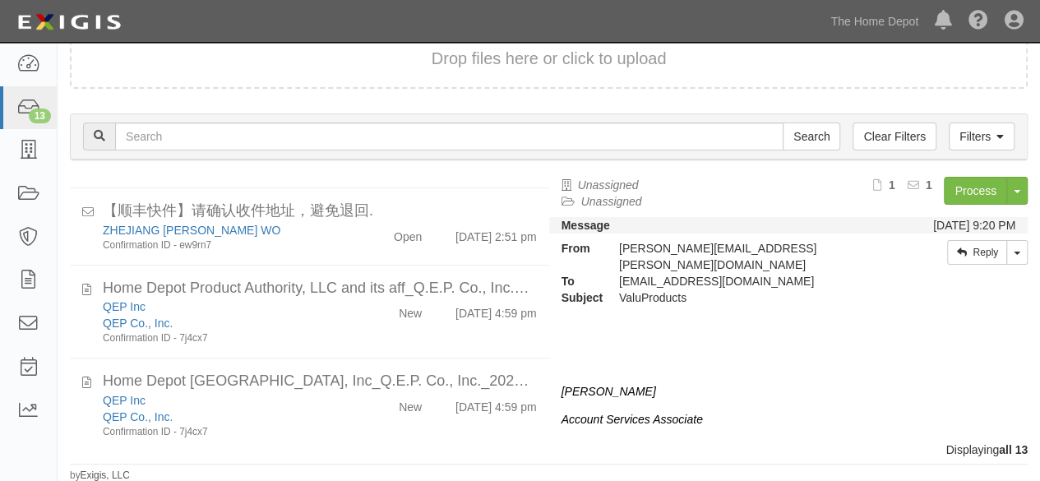
scroll to position [837, 0]
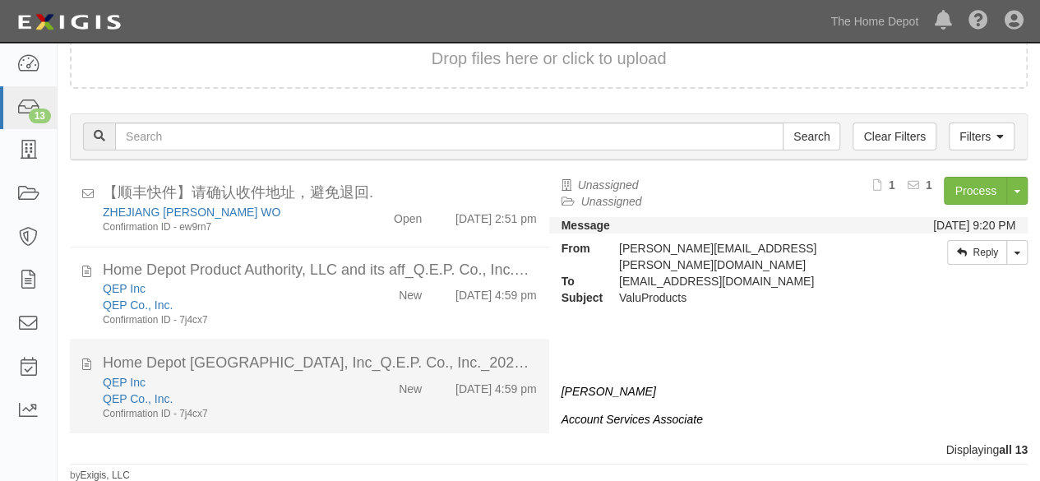
scroll to position [837, 0]
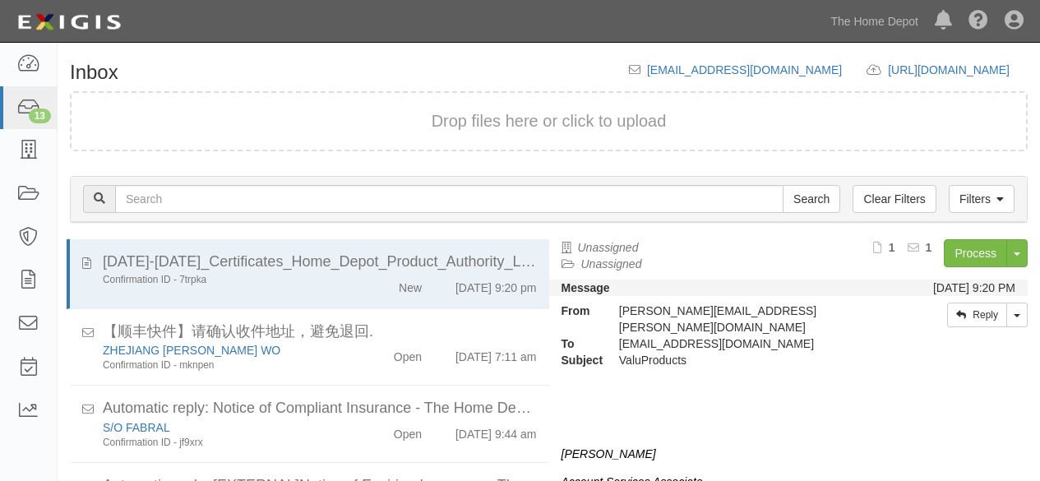
scroll to position [62, 0]
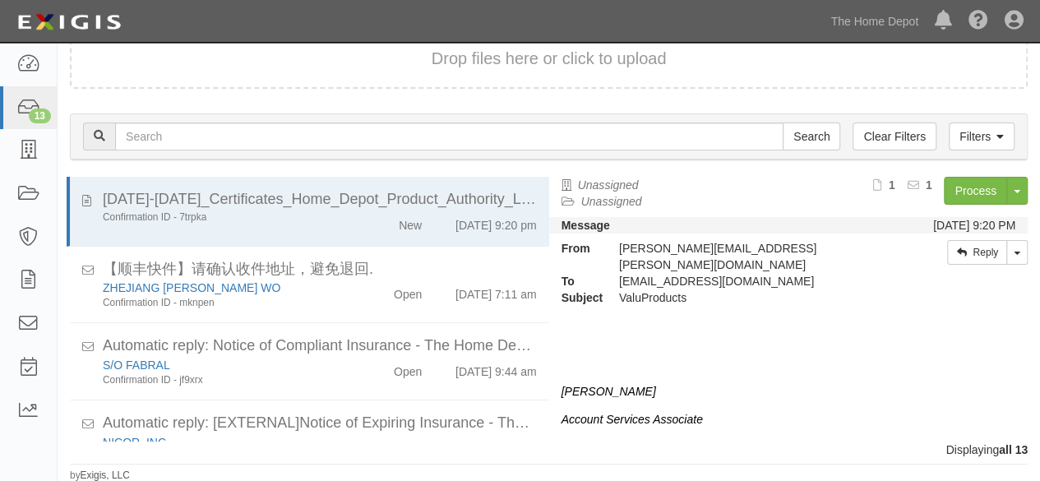
scroll to position [837, 0]
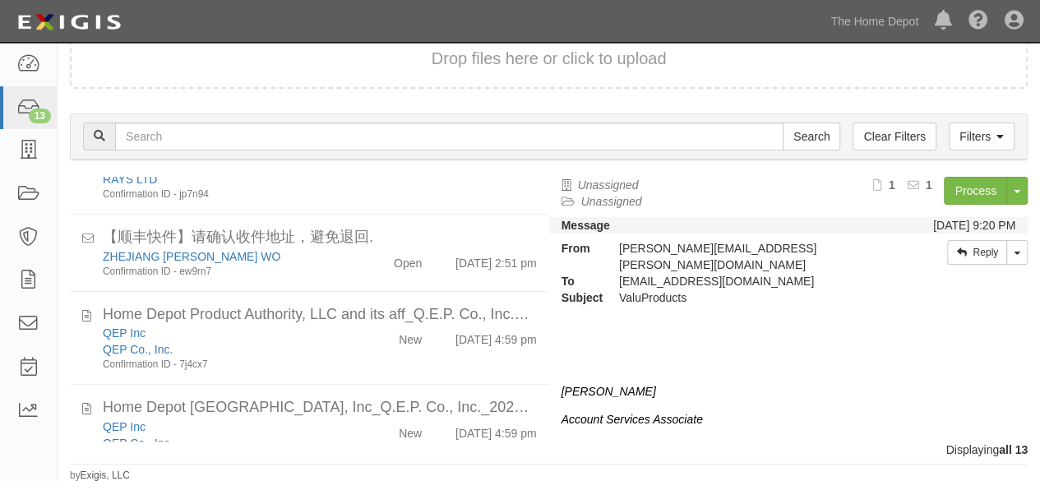
scroll to position [837, 0]
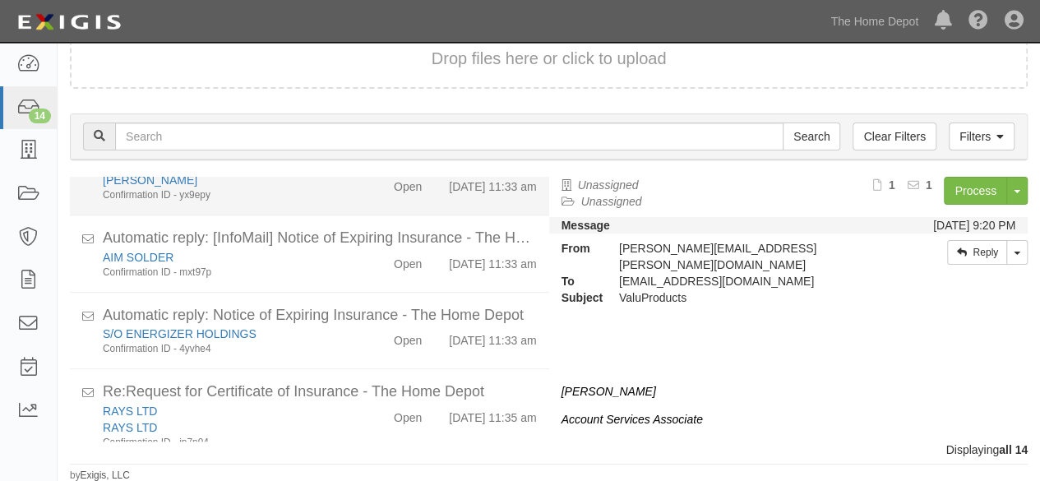
scroll to position [929, 0]
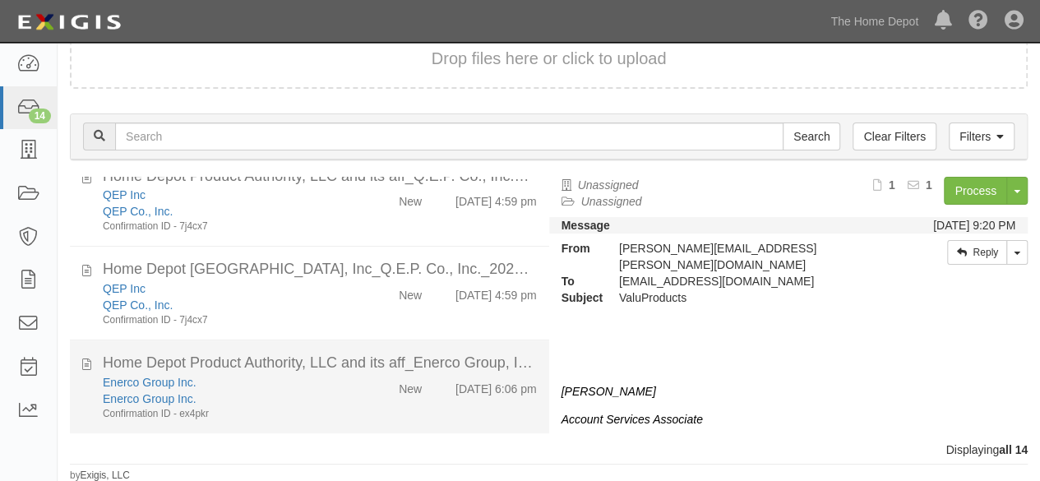
click at [302, 425] on li "Home Depot Product Authority, LLC and its aff_Enerco Group, Inc.; ETP Internati…" at bounding box center [309, 386] width 479 height 93
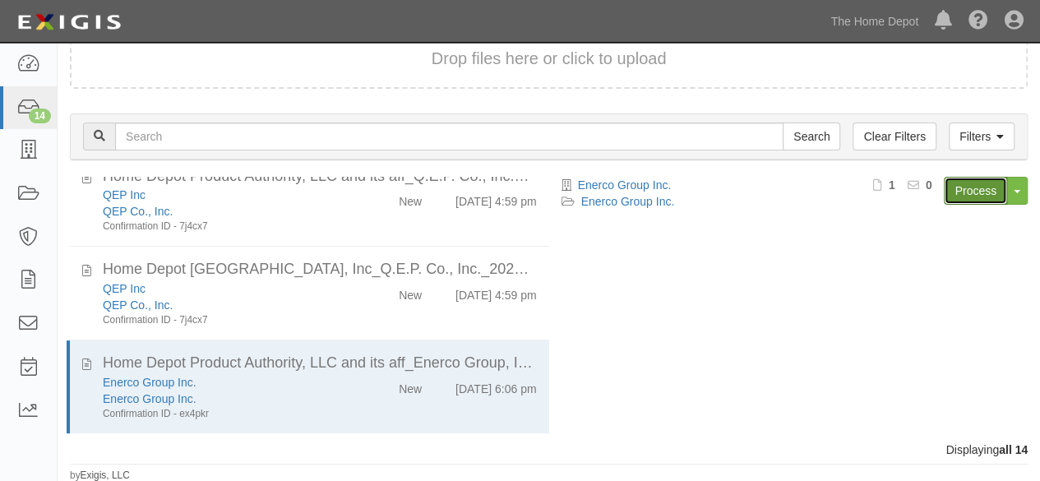
click at [979, 201] on link "Process" at bounding box center [974, 191] width 63 height 28
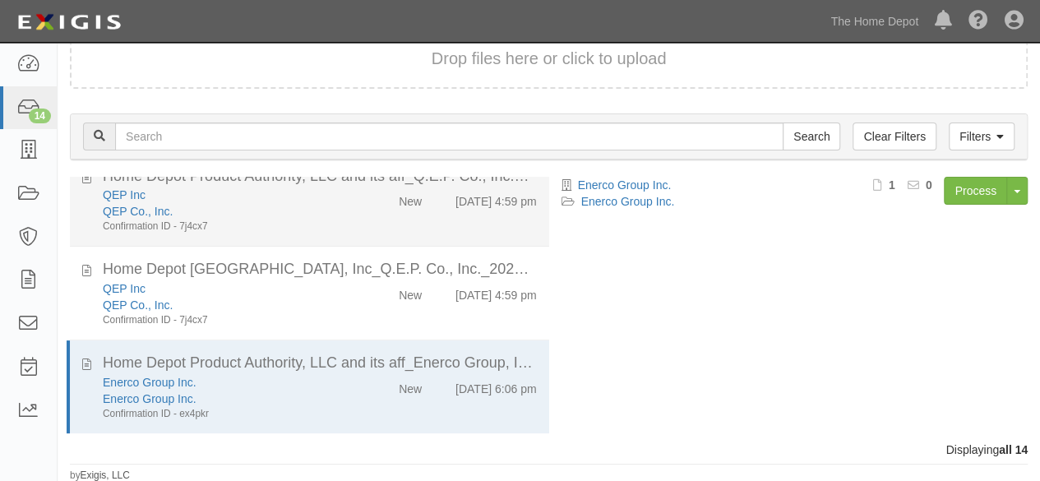
drag, startPoint x: 284, startPoint y: 211, endPoint x: 328, endPoint y: 201, distance: 45.6
click at [284, 211] on div "QEP Co., Inc." at bounding box center [224, 211] width 242 height 16
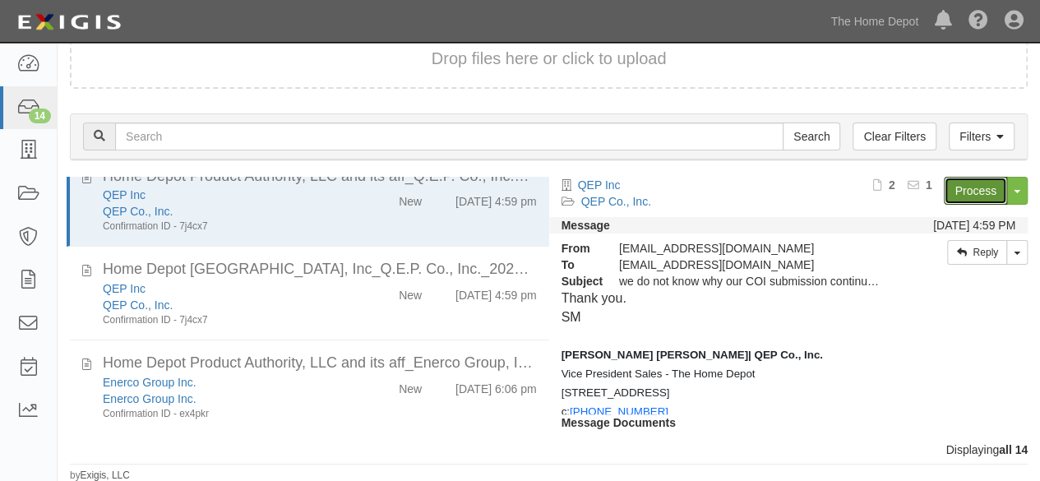
drag, startPoint x: 965, startPoint y: 189, endPoint x: 388, endPoint y: 10, distance: 604.1
click at [964, 189] on link "Process" at bounding box center [974, 191] width 63 height 28
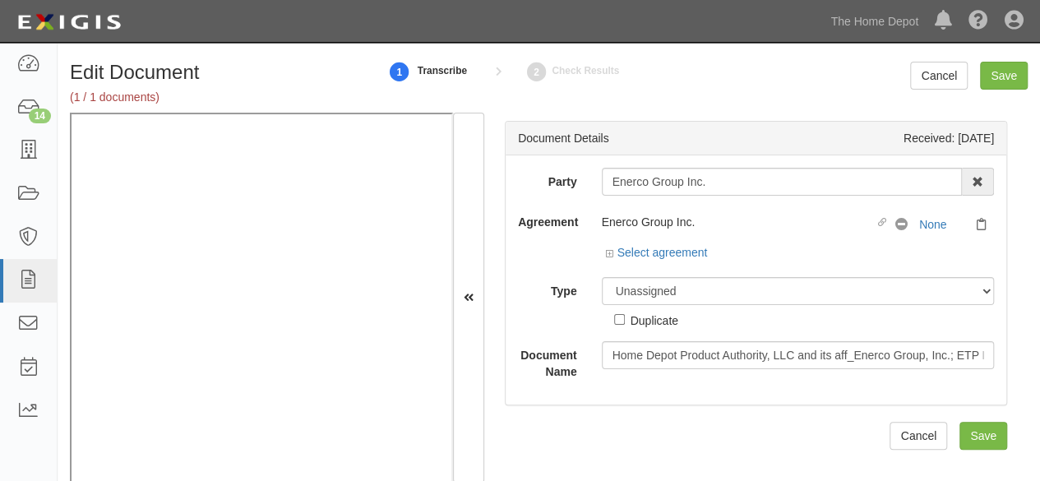
click at [713, 183] on input "Enerco Group Inc." at bounding box center [782, 182] width 361 height 28
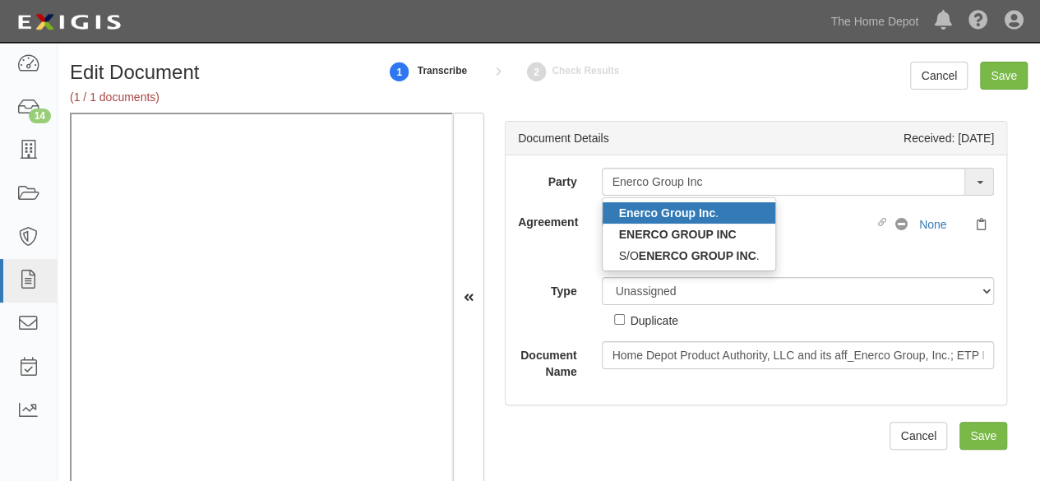
type input "Enerco Group Inc"
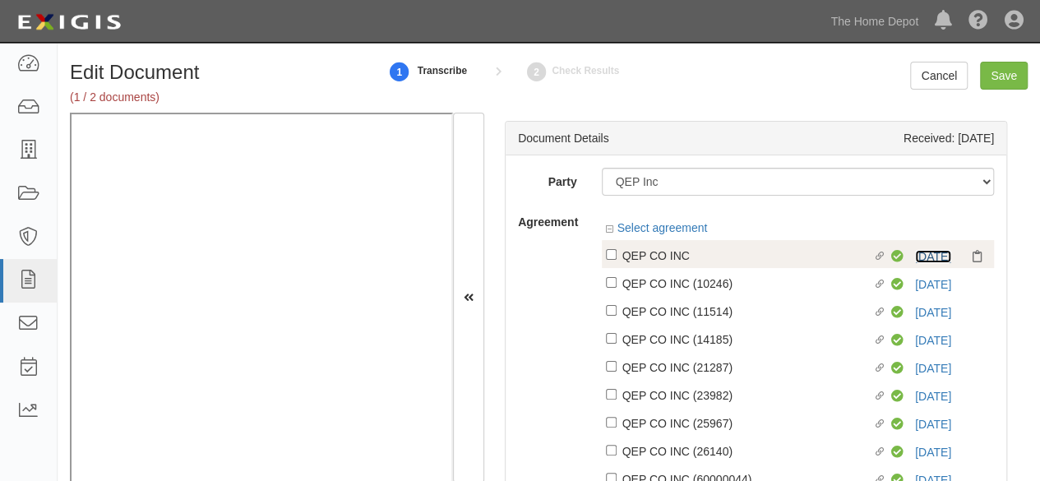
click at [937, 251] on link "10/21/25" at bounding box center [933, 256] width 36 height 13
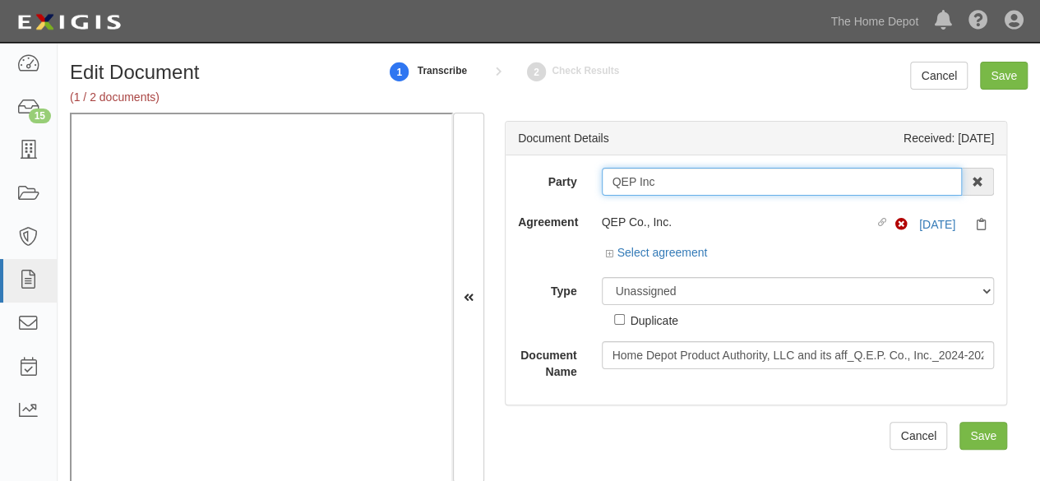
click at [621, 188] on input "QEP Inc" at bounding box center [782, 182] width 361 height 28
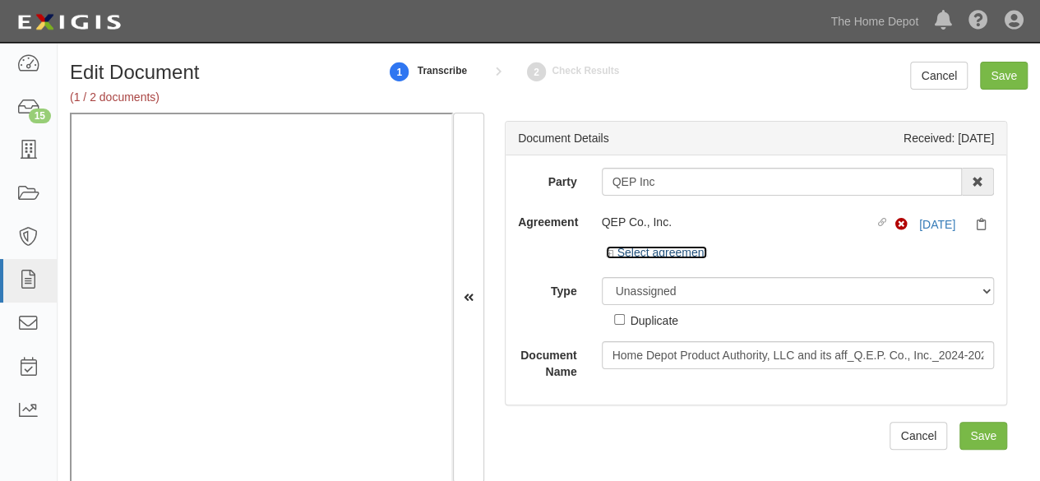
click at [680, 247] on link "Select agreement" at bounding box center [657, 252] width 102 height 13
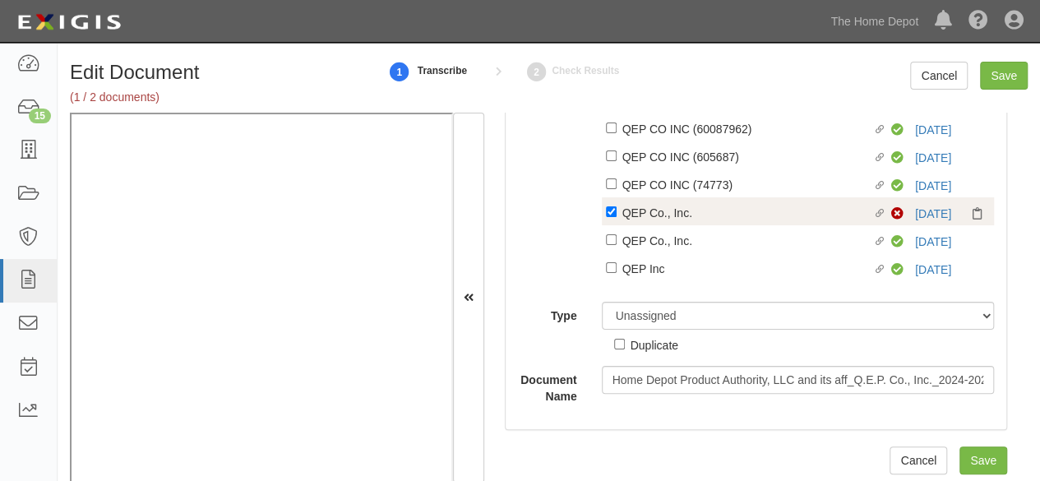
click at [656, 213] on div "QEP Co., Inc." at bounding box center [747, 212] width 251 height 18
click at [616, 213] on input "Linked agreement QEP Co., Inc. Linked agreement" at bounding box center [611, 211] width 11 height 11
checkbox input "false"
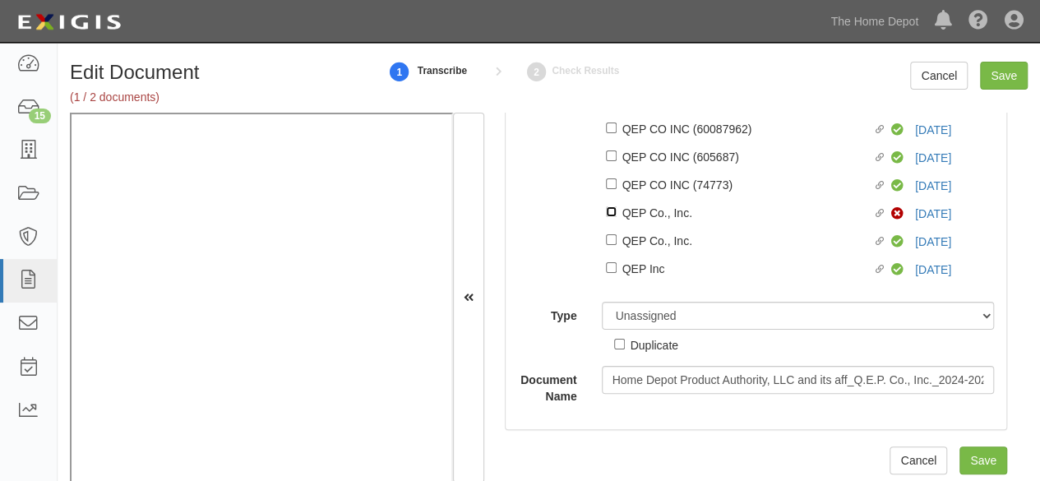
scroll to position [814, 0]
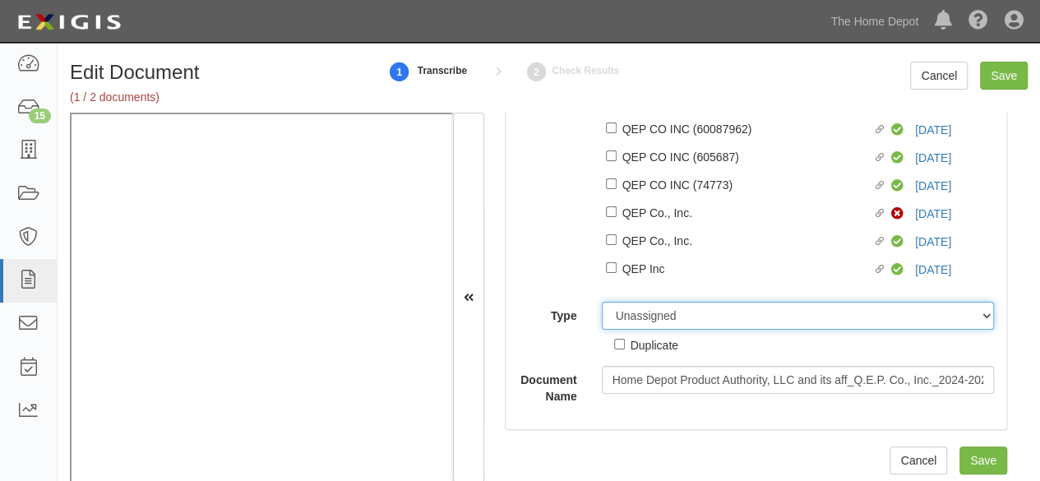
click at [644, 325] on select "Unassigned Binder Cancellation Notice Certificate Contract Endorsement Insuranc…" at bounding box center [798, 316] width 393 height 28
select select "OtherDetail"
click at [602, 309] on select "Unassigned Binder Cancellation Notice Certificate Contract Endorsement Insuranc…" at bounding box center [798, 316] width 393 height 28
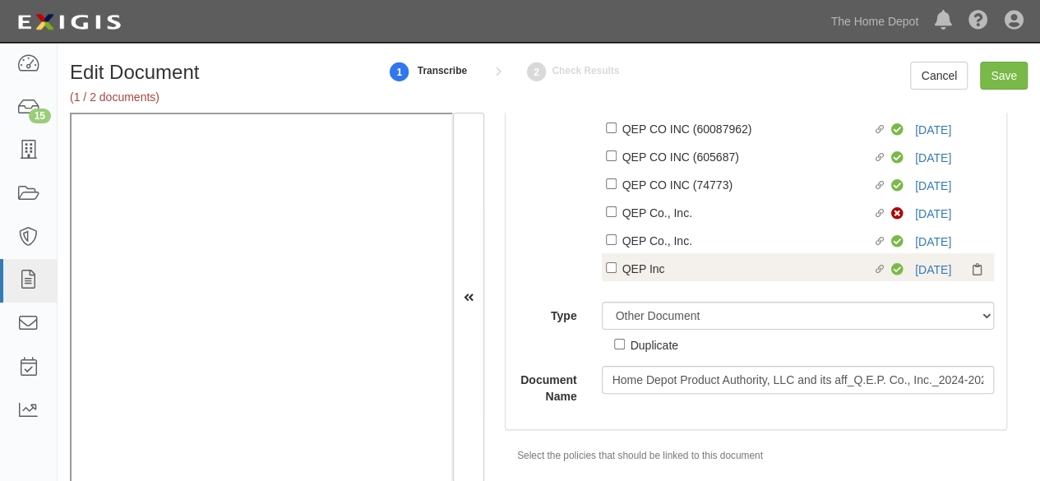
drag, startPoint x: 638, startPoint y: 354, endPoint x: 750, endPoint y: 272, distance: 138.7
click at [638, 353] on div "Duplicate" at bounding box center [654, 344] width 48 height 18
click at [625, 349] on input "Duplicate" at bounding box center [619, 344] width 11 height 11
checkbox input "true"
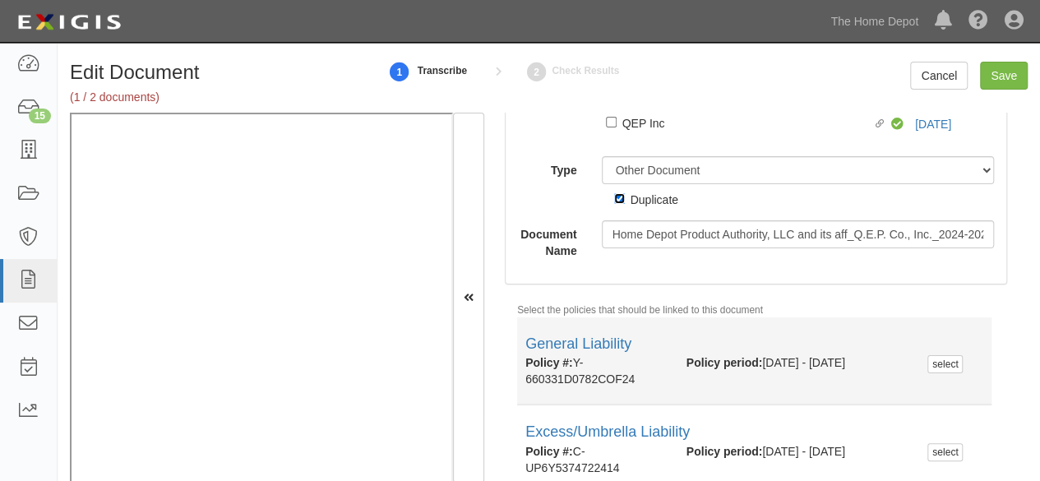
scroll to position [1034, 0]
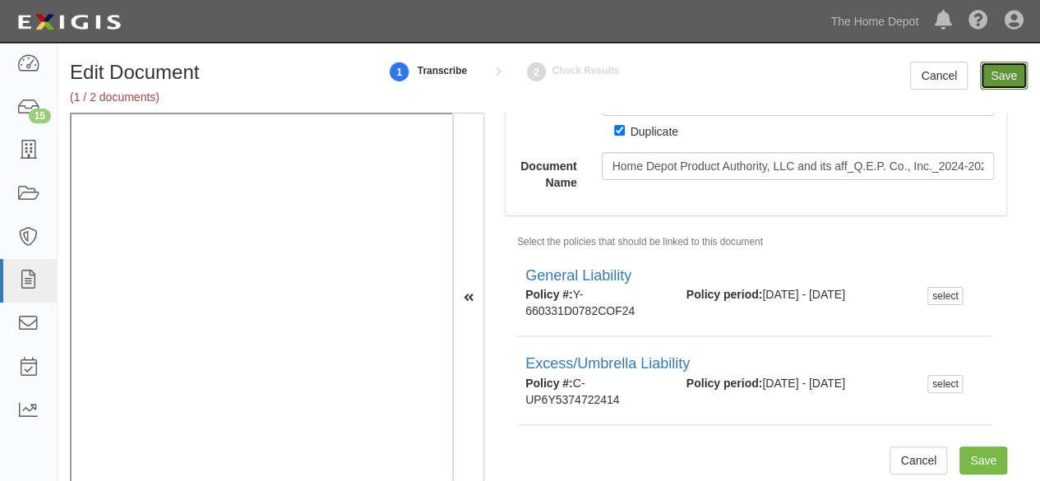
click at [1000, 82] on input "Save" at bounding box center [1004, 76] width 48 height 28
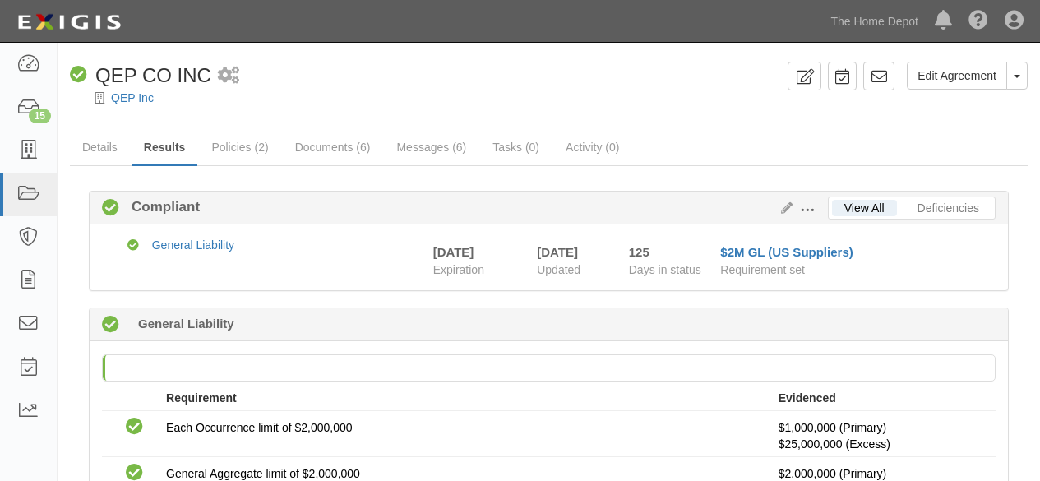
click at [135, 101] on link "QEP Inc" at bounding box center [132, 97] width 43 height 13
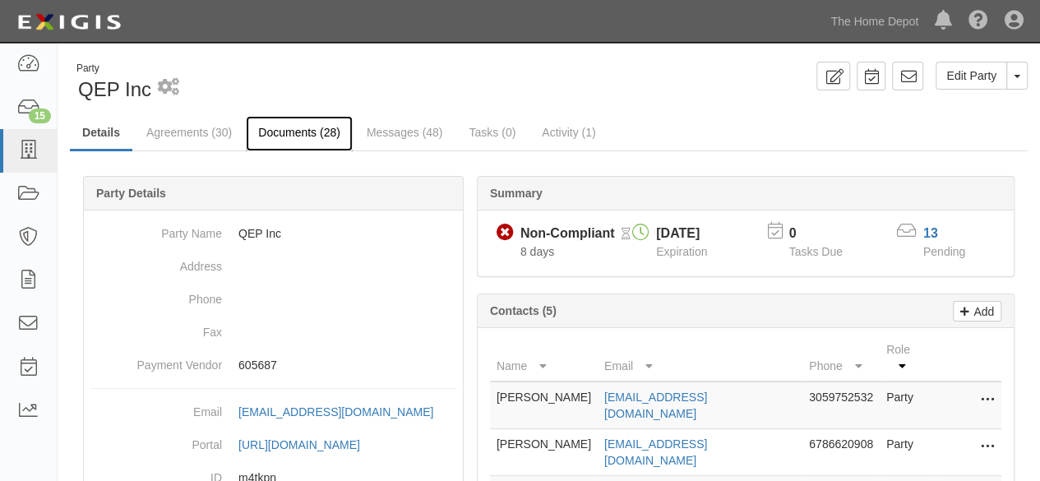
click at [271, 136] on link "Documents (28)" at bounding box center [299, 133] width 107 height 35
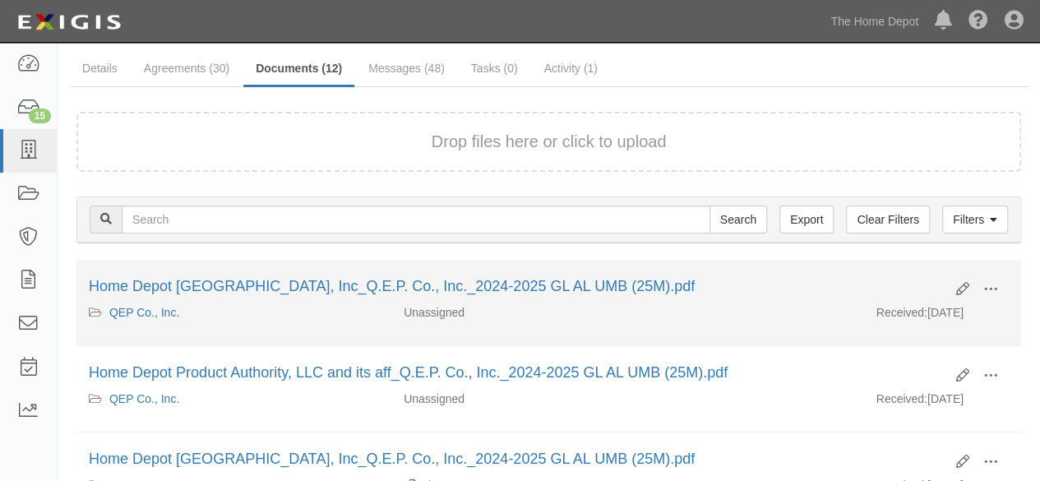
scroll to position [164, 0]
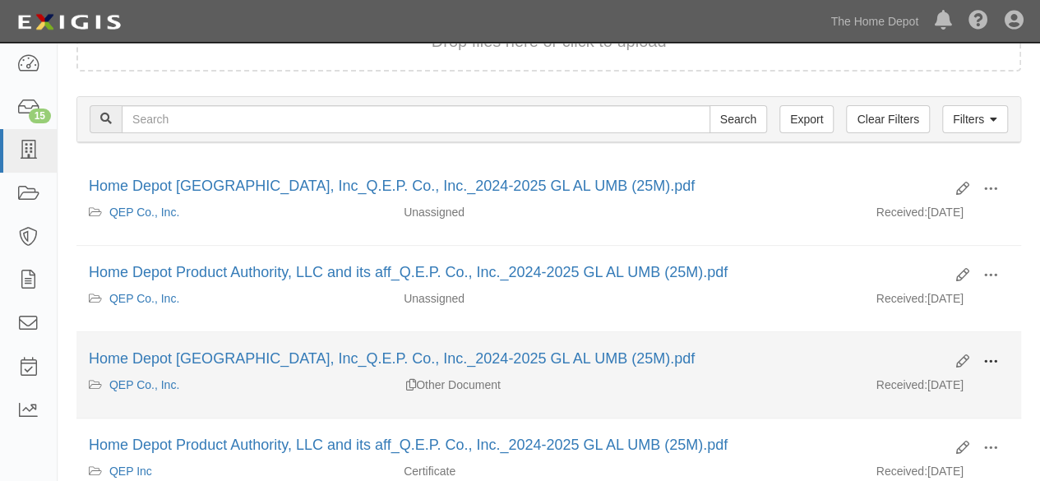
click at [989, 356] on span at bounding box center [990, 361] width 15 height 15
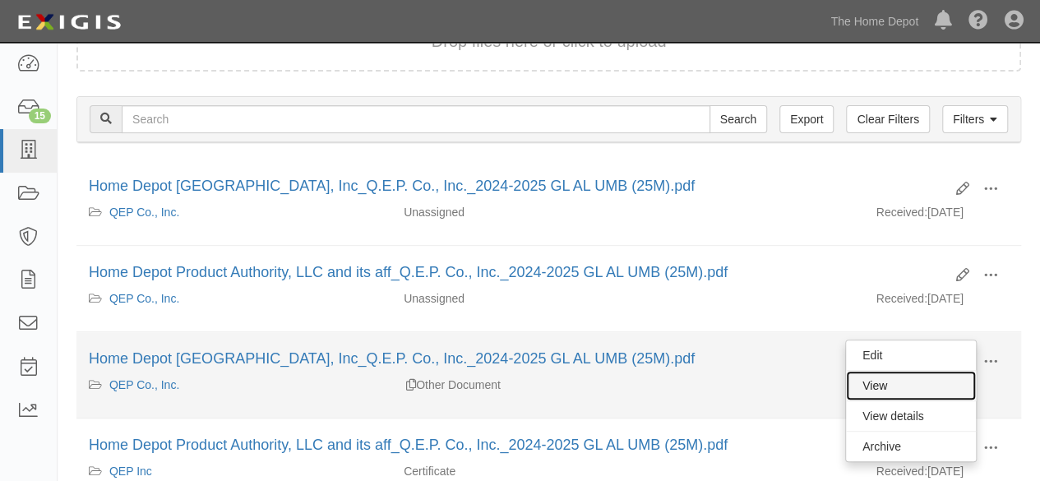
click at [922, 384] on link "View" at bounding box center [911, 386] width 130 height 30
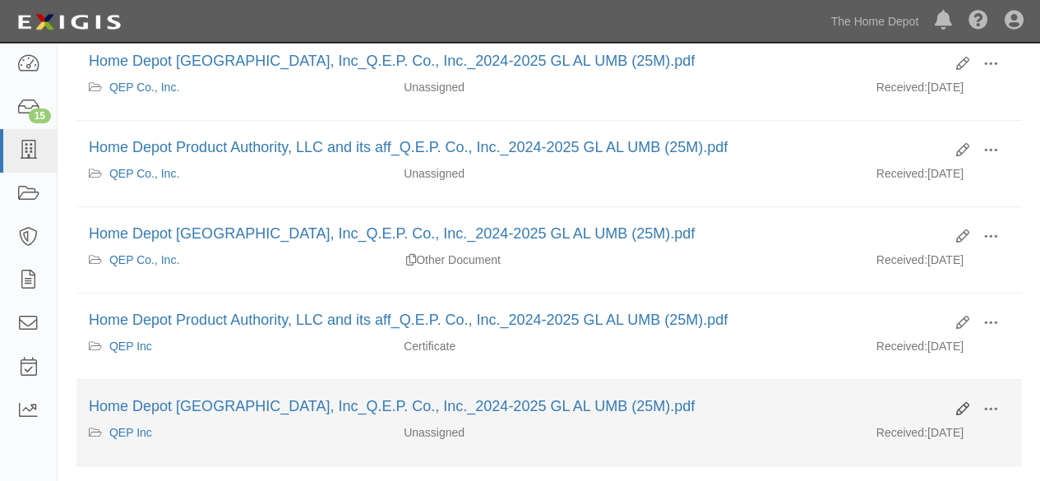
scroll to position [329, 0]
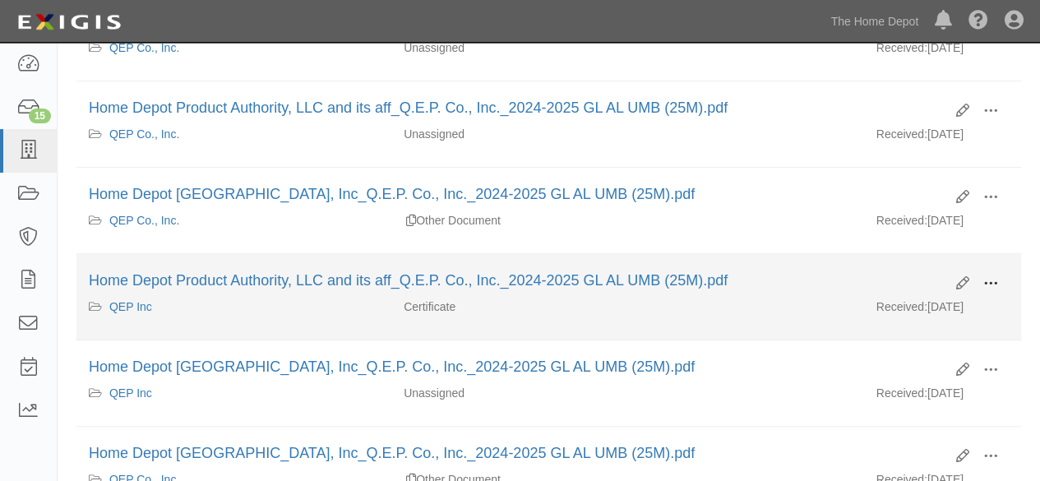
click at [989, 278] on span at bounding box center [990, 283] width 15 height 15
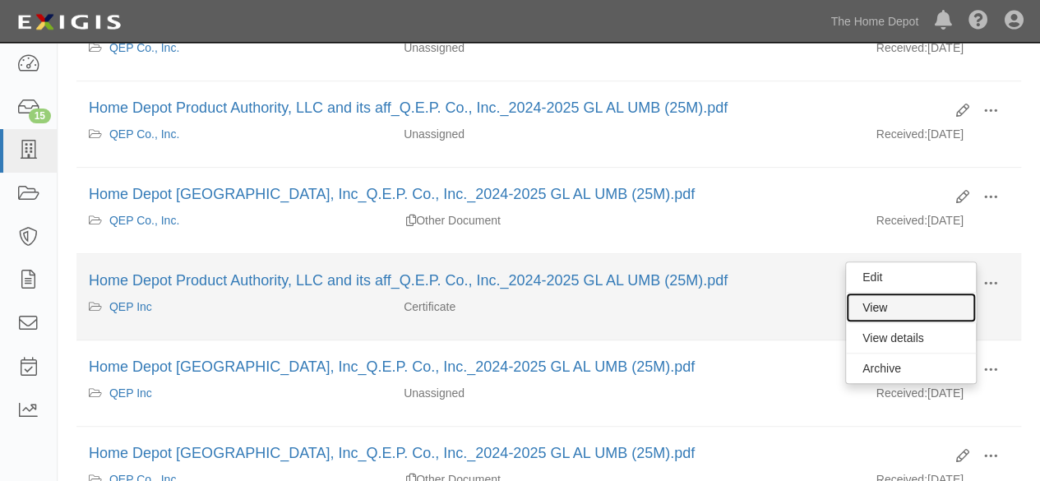
click at [911, 302] on link "View" at bounding box center [911, 308] width 130 height 30
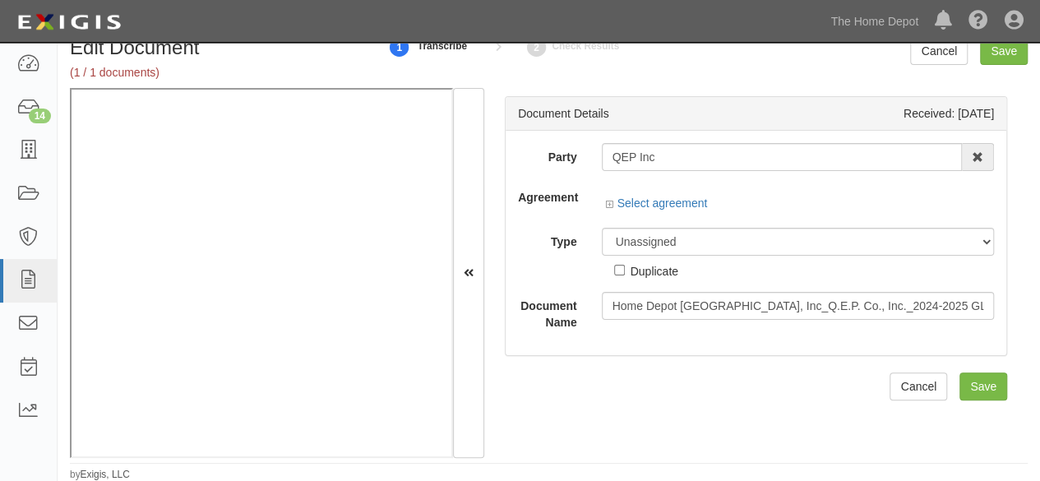
scroll to position [25, 0]
drag, startPoint x: 632, startPoint y: 202, endPoint x: 658, endPoint y: 229, distance: 37.8
click at [633, 202] on link "Select agreement" at bounding box center [657, 202] width 102 height 13
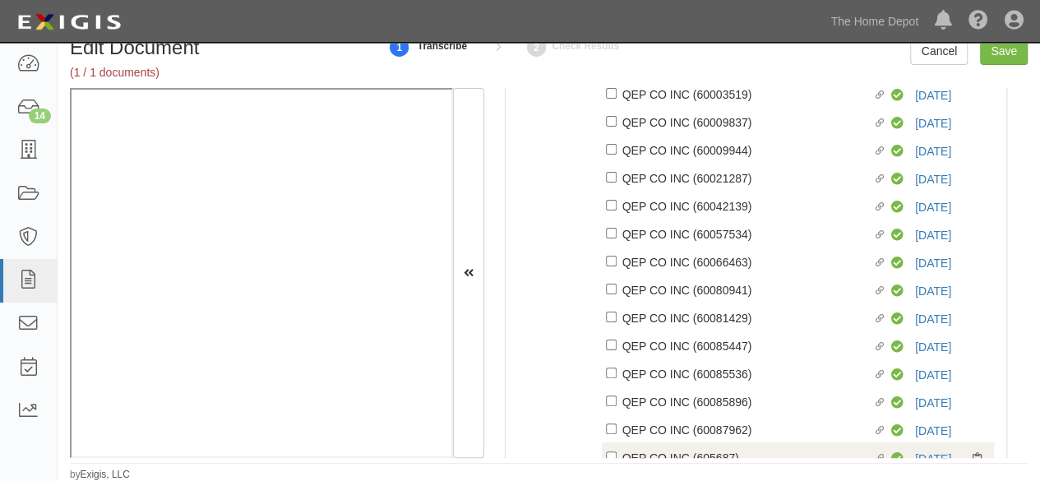
scroll to position [657, 0]
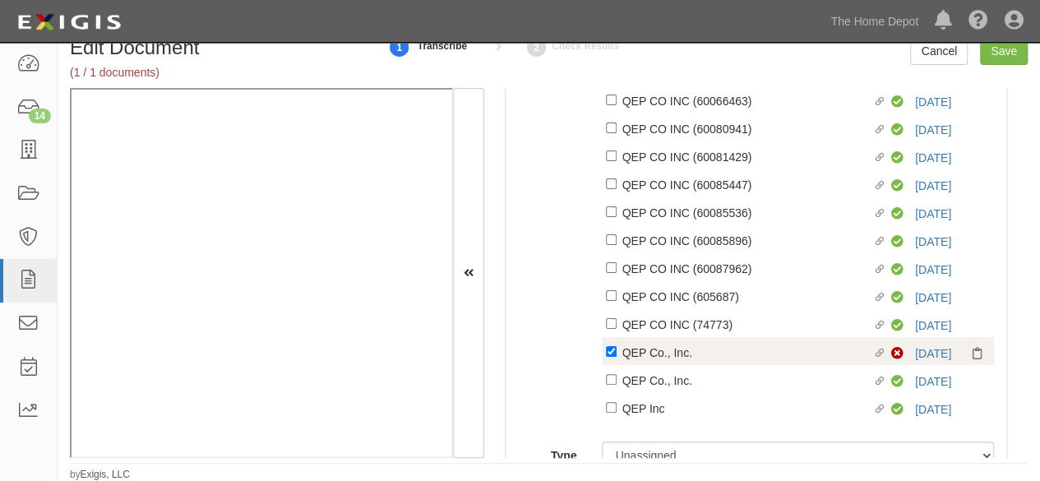
click at [634, 357] on div "QEP Co., Inc." at bounding box center [747, 352] width 251 height 18
click at [616, 357] on input "Linked agreement QEP Co., Inc. Linked agreement" at bounding box center [611, 351] width 11 height 11
checkbox input "false"
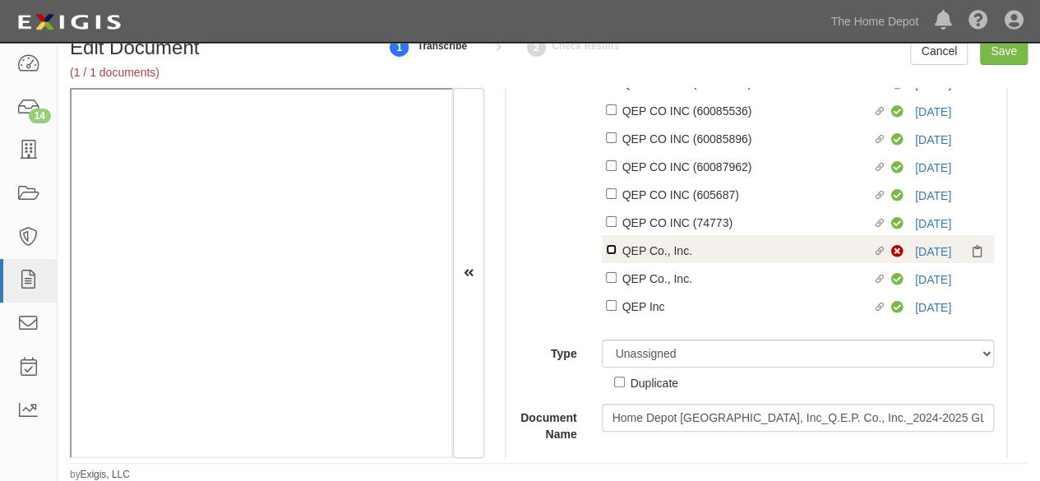
scroll to position [820, 0]
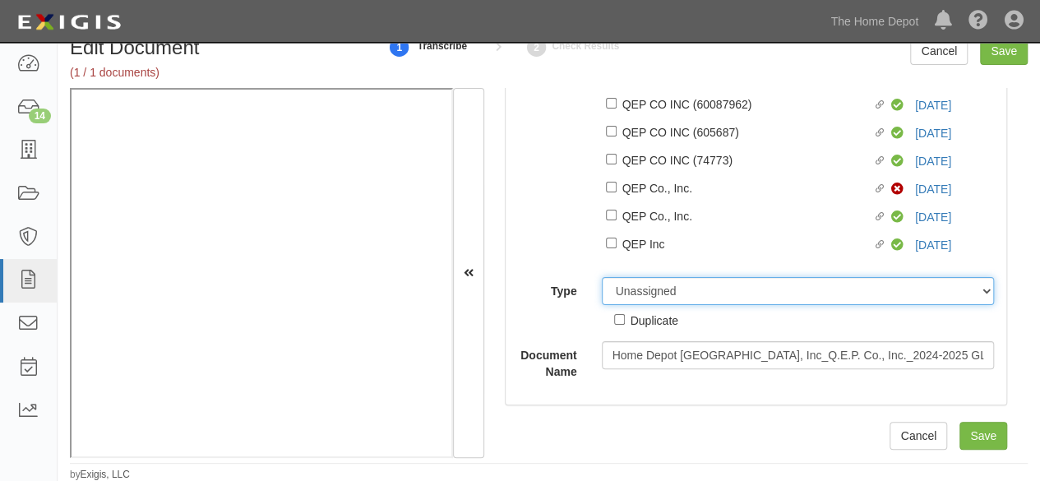
drag, startPoint x: 655, startPoint y: 286, endPoint x: 656, endPoint y: 278, distance: 8.3
click at [656, 285] on select "Unassigned Binder Cancellation Notice Certificate Contract Endorsement Insuranc…" at bounding box center [798, 291] width 393 height 28
select select "OtherDetail"
click at [602, 277] on select "Unassigned Binder Cancellation Notice Certificate Contract Endorsement Insuranc…" at bounding box center [798, 291] width 393 height 28
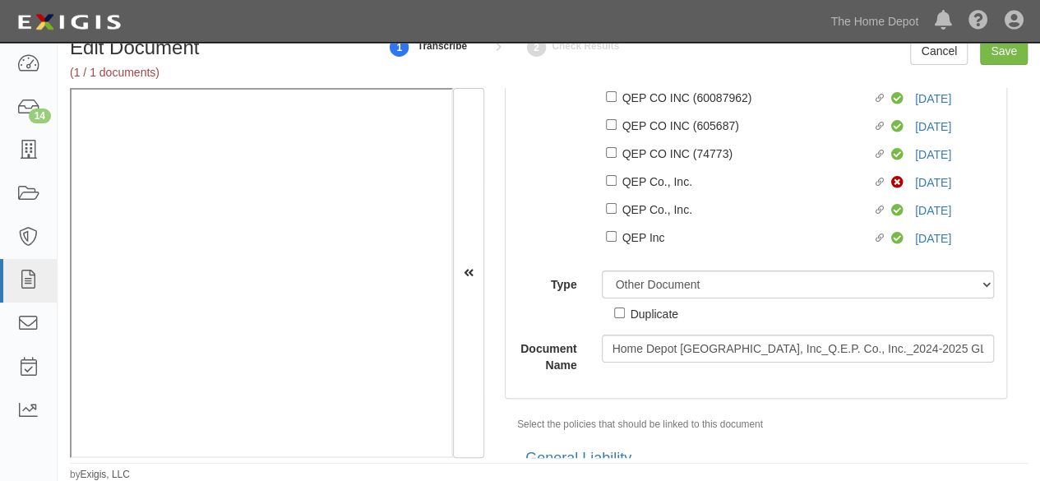
drag, startPoint x: 661, startPoint y: 323, endPoint x: 682, endPoint y: 303, distance: 29.1
click at [659, 319] on div "Duplicate" at bounding box center [654, 313] width 48 height 18
click at [625, 318] on input "Duplicate" at bounding box center [619, 312] width 11 height 11
checkbox input "true"
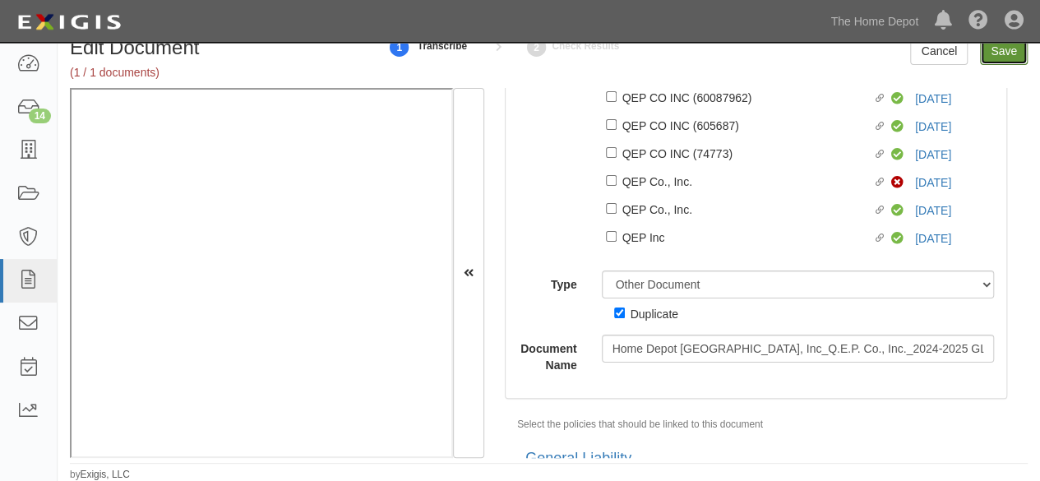
click at [998, 58] on input "Save" at bounding box center [1004, 51] width 48 height 28
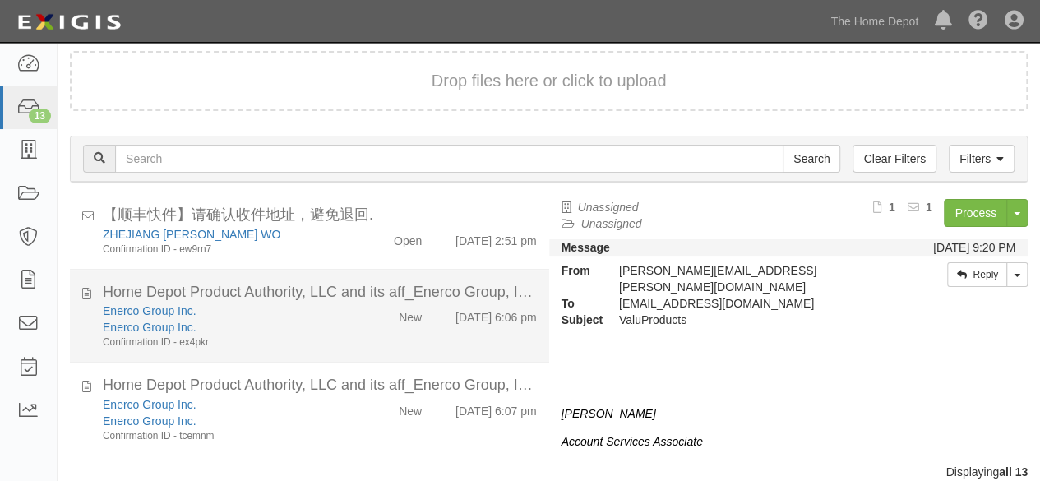
scroll to position [62, 0]
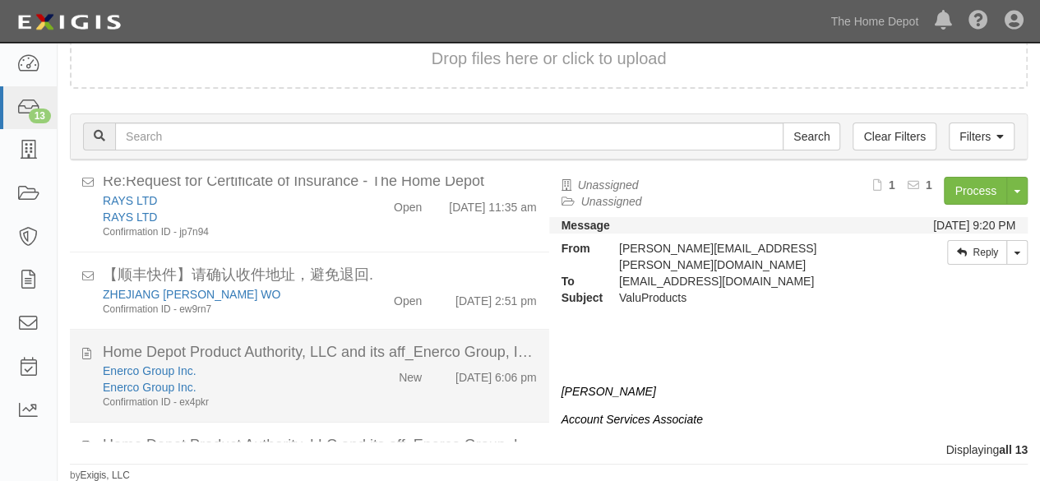
scroll to position [837, 0]
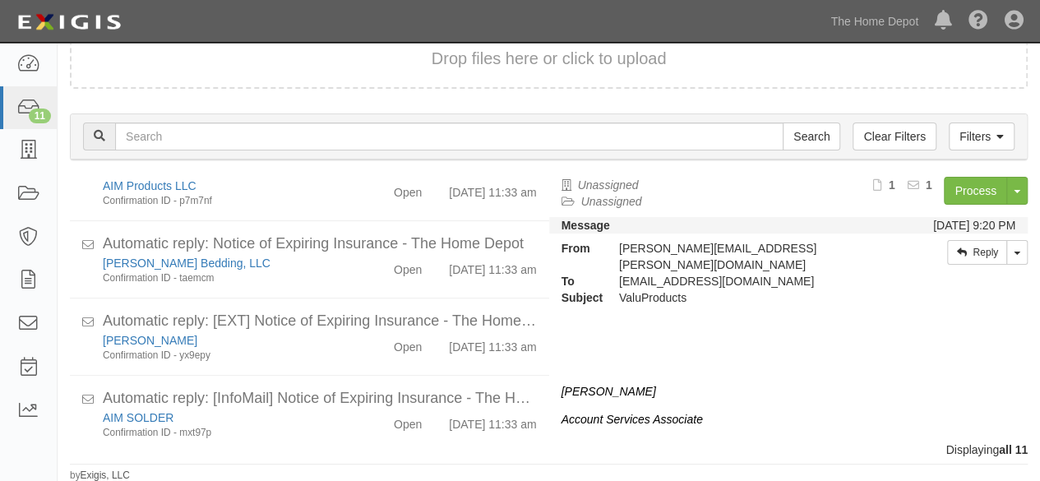
scroll to position [650, 0]
